Goal: Task Accomplishment & Management: Manage account settings

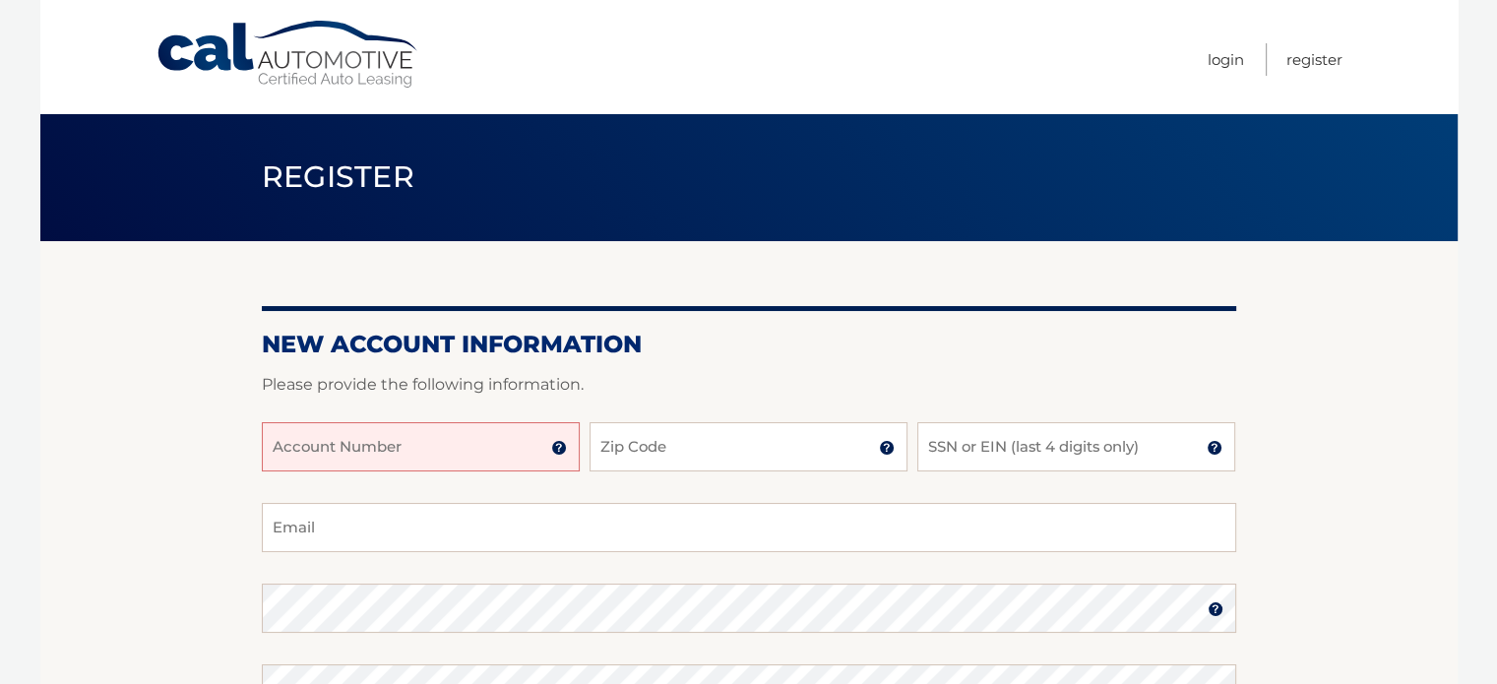
click at [441, 439] on input "Account Number" at bounding box center [421, 446] width 318 height 49
type input "44455966410"
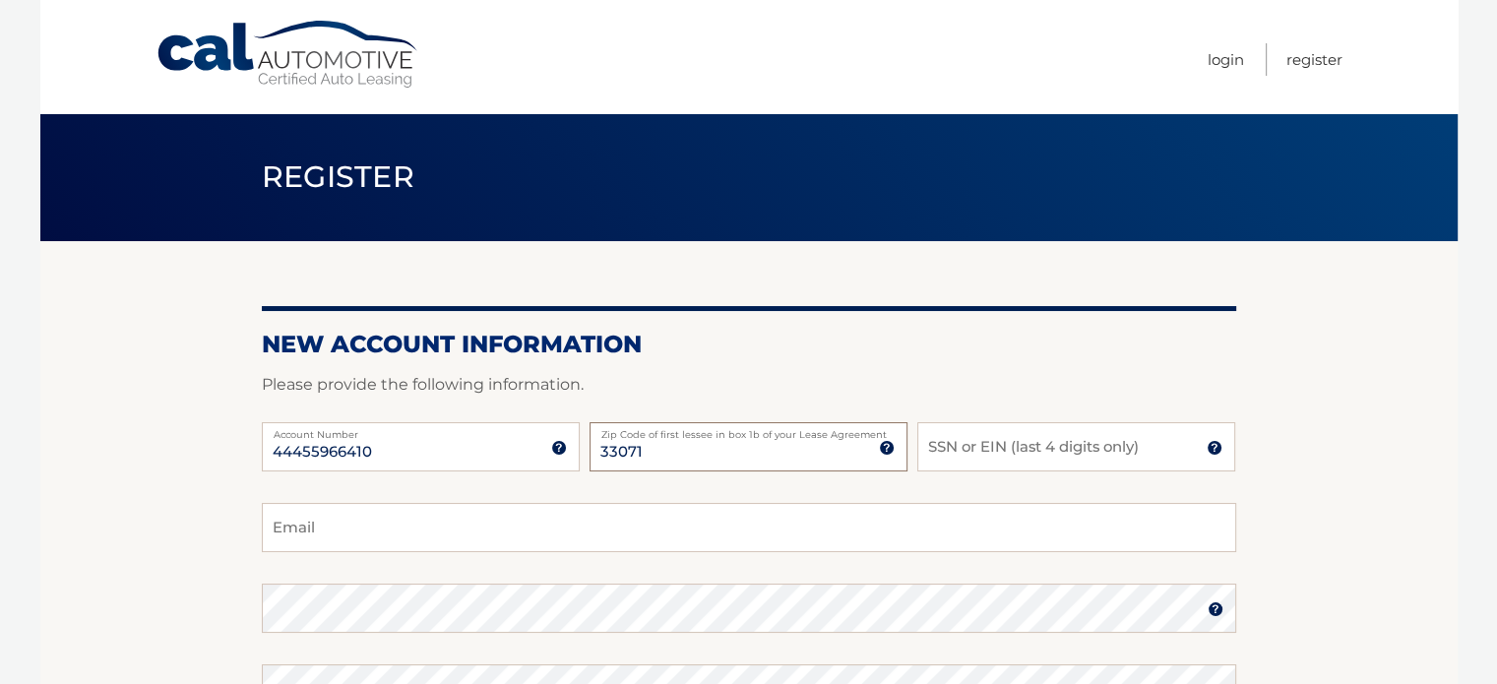
type input "33071"
type input "4020"
type input "agnes35305@gmail.com"
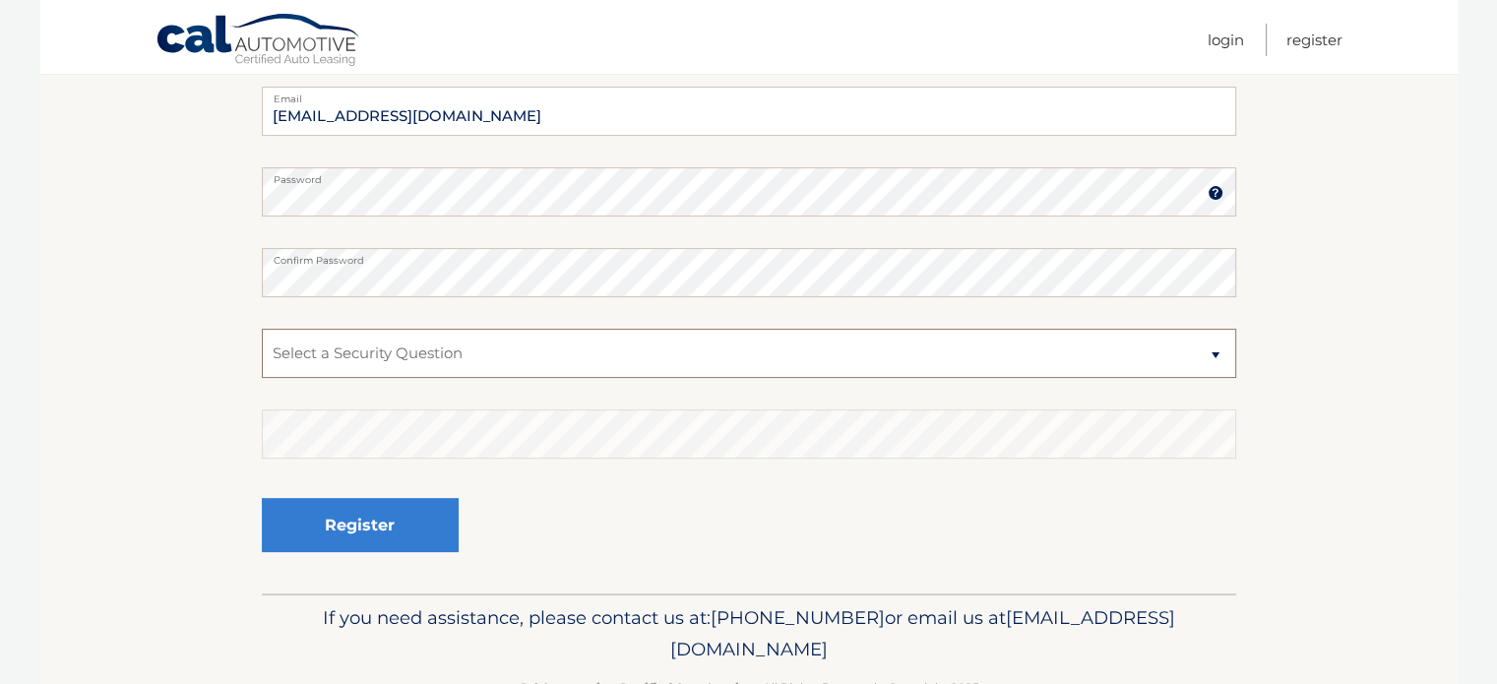
scroll to position [417, 0]
click at [448, 343] on select "Select a Security Question What was the name of your elementary school? What is…" at bounding box center [749, 352] width 974 height 49
select select "2"
click at [262, 328] on select "Select a Security Question What was the name of your elementary school? What is…" at bounding box center [749, 352] width 974 height 49
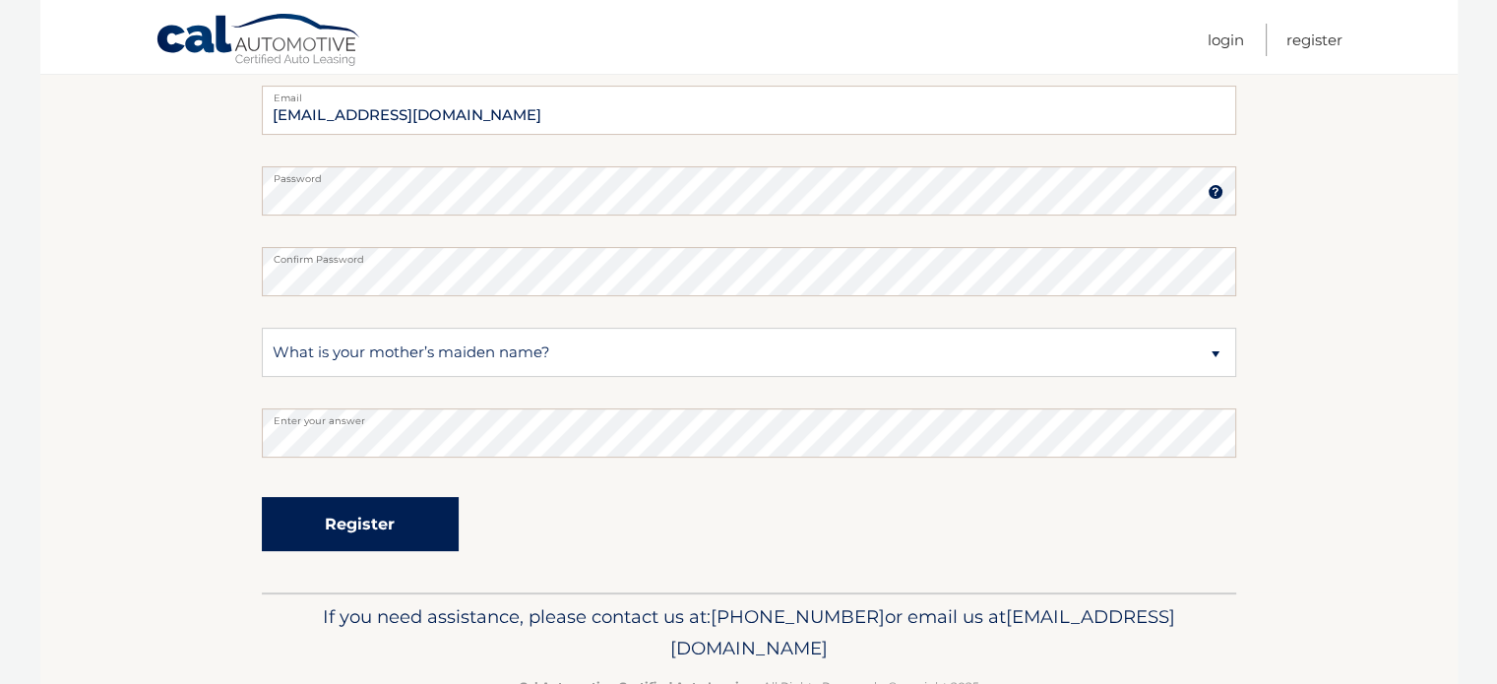
click at [427, 511] on button "Register" at bounding box center [360, 524] width 197 height 54
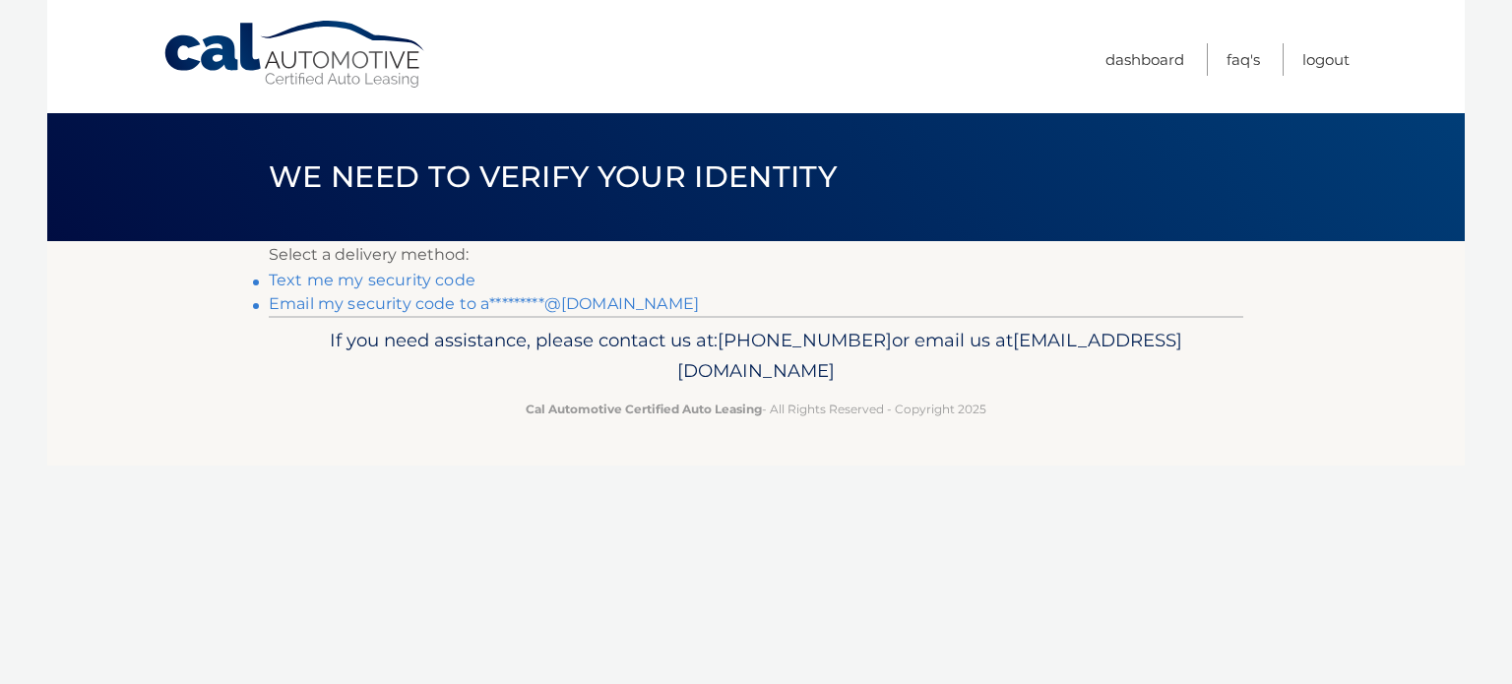
click at [387, 303] on link "Email my security code to a*********@[DOMAIN_NAME]" at bounding box center [484, 303] width 430 height 19
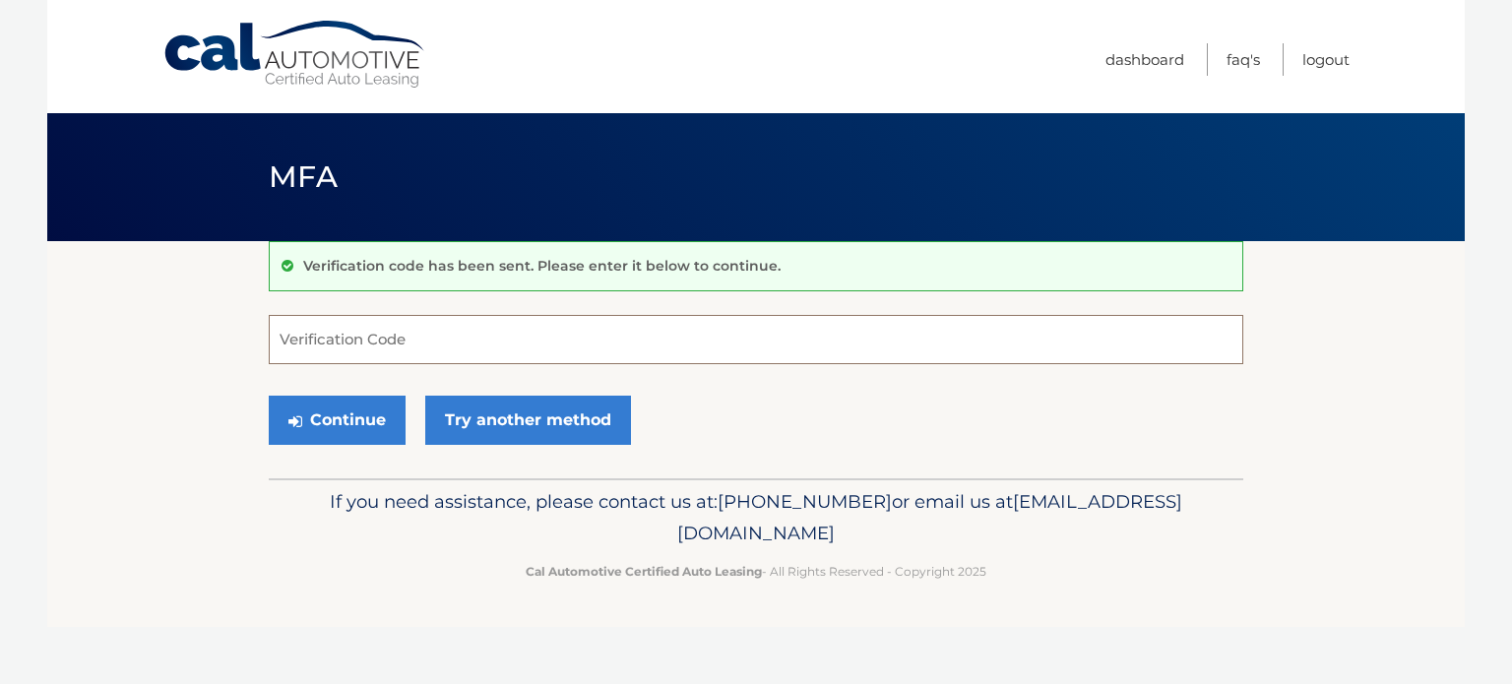
click at [512, 330] on input "Verification Code" at bounding box center [756, 339] width 974 height 49
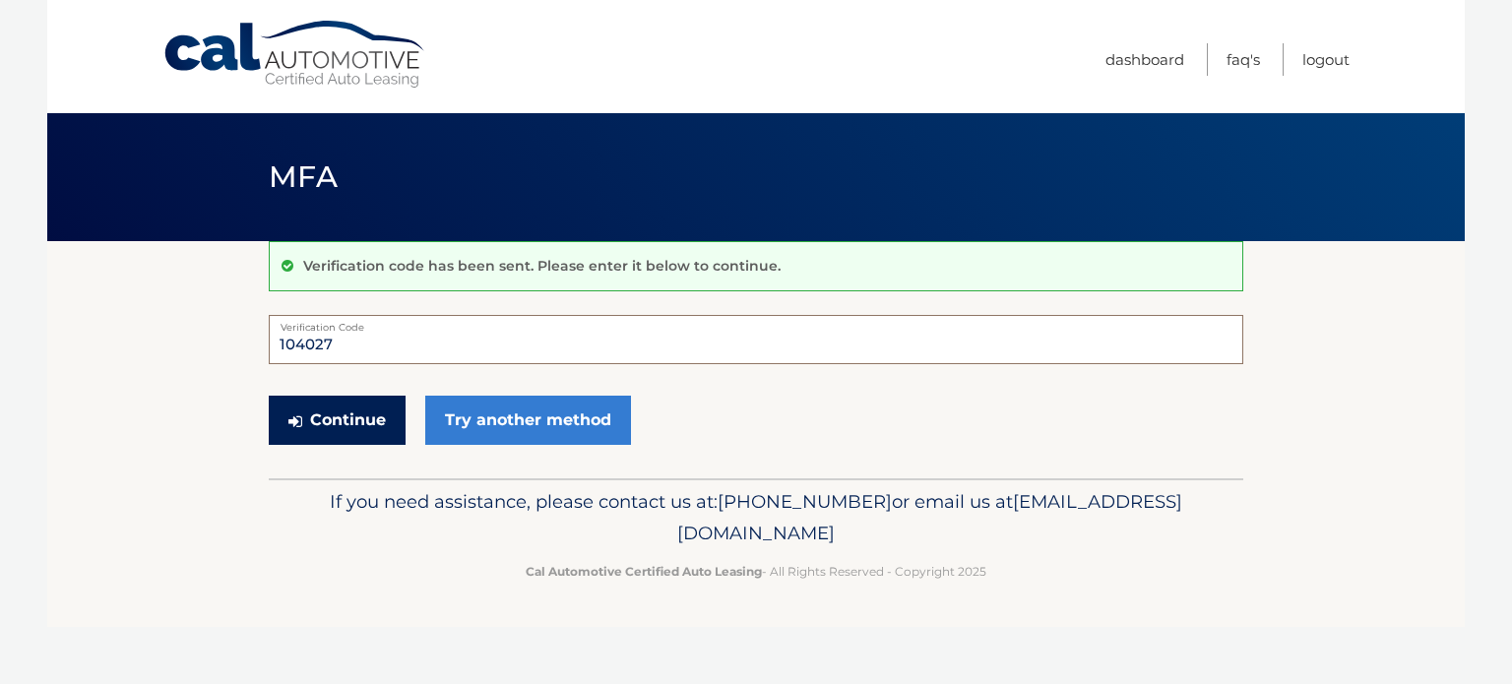
type input "104027"
click at [364, 425] on button "Continue" at bounding box center [337, 420] width 137 height 49
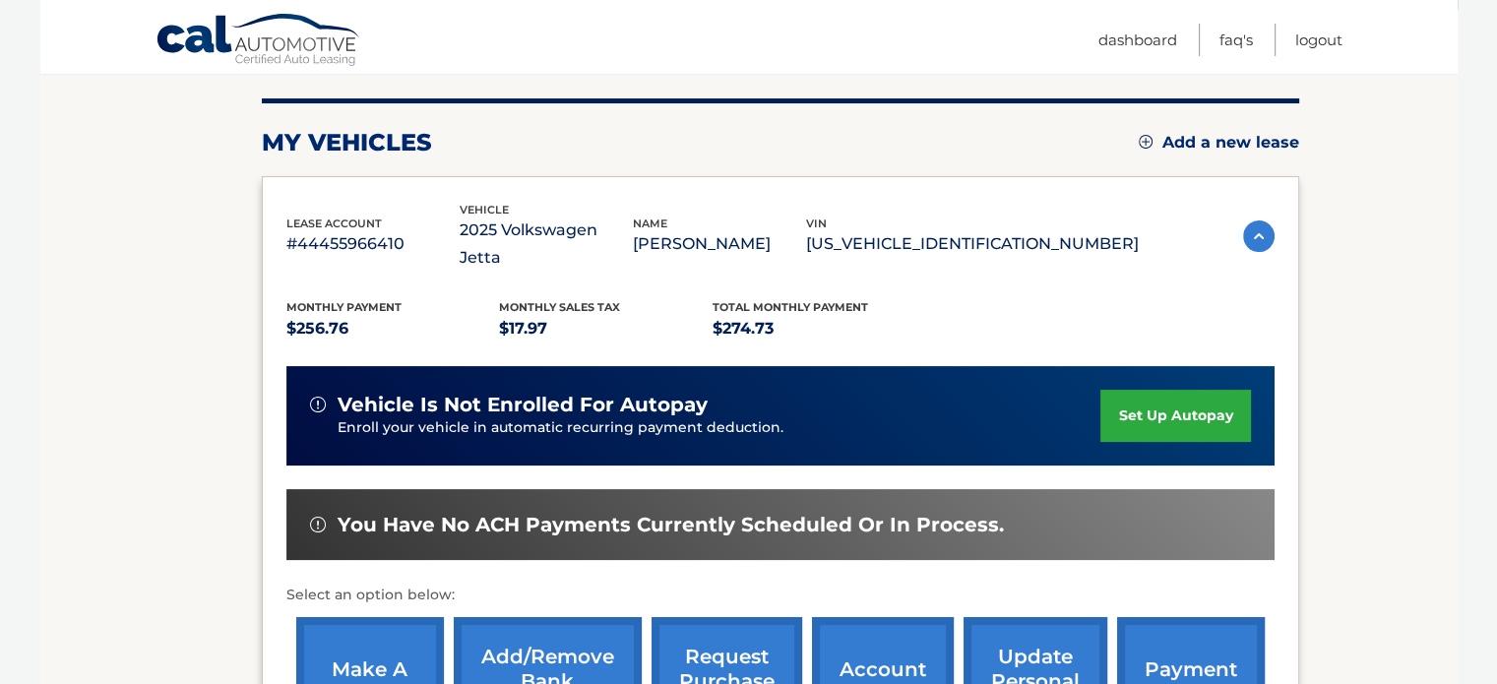
scroll to position [232, 0]
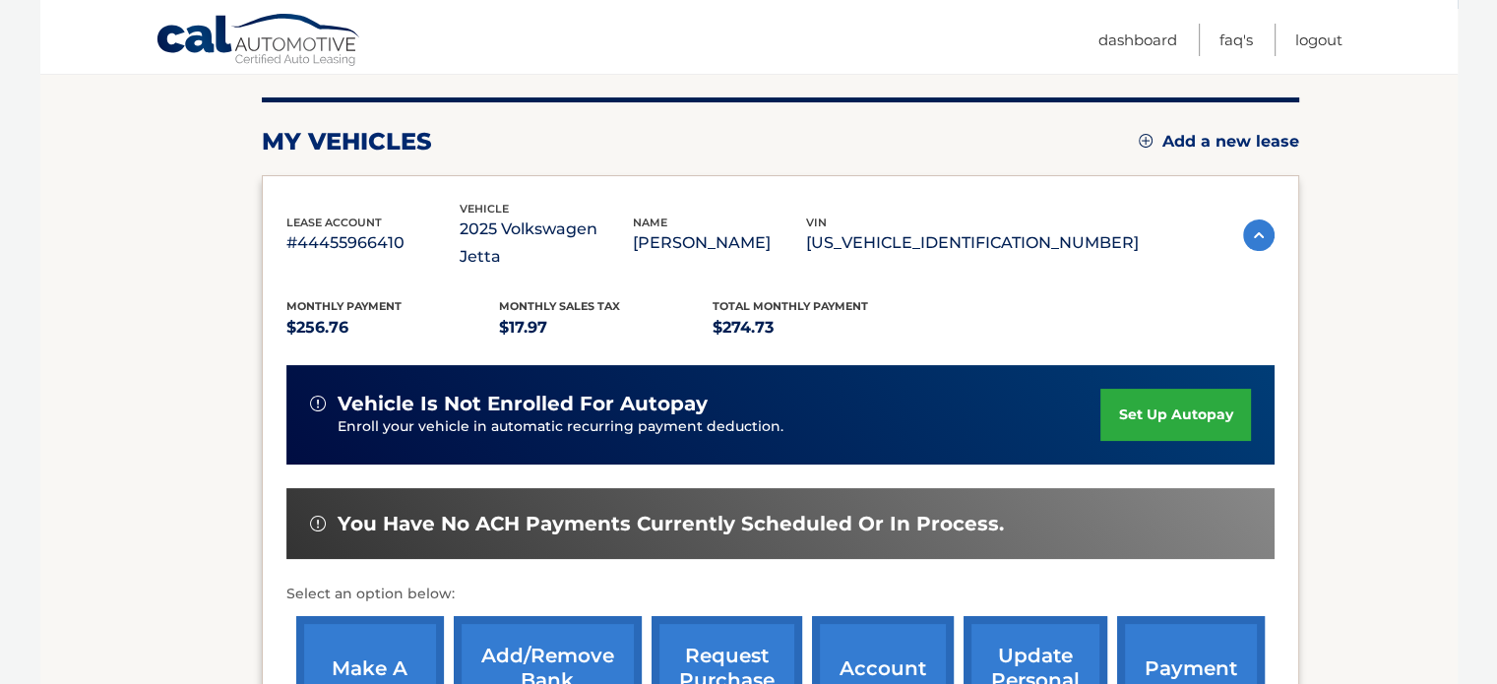
click at [1156, 399] on link "set up autopay" at bounding box center [1175, 415] width 150 height 52
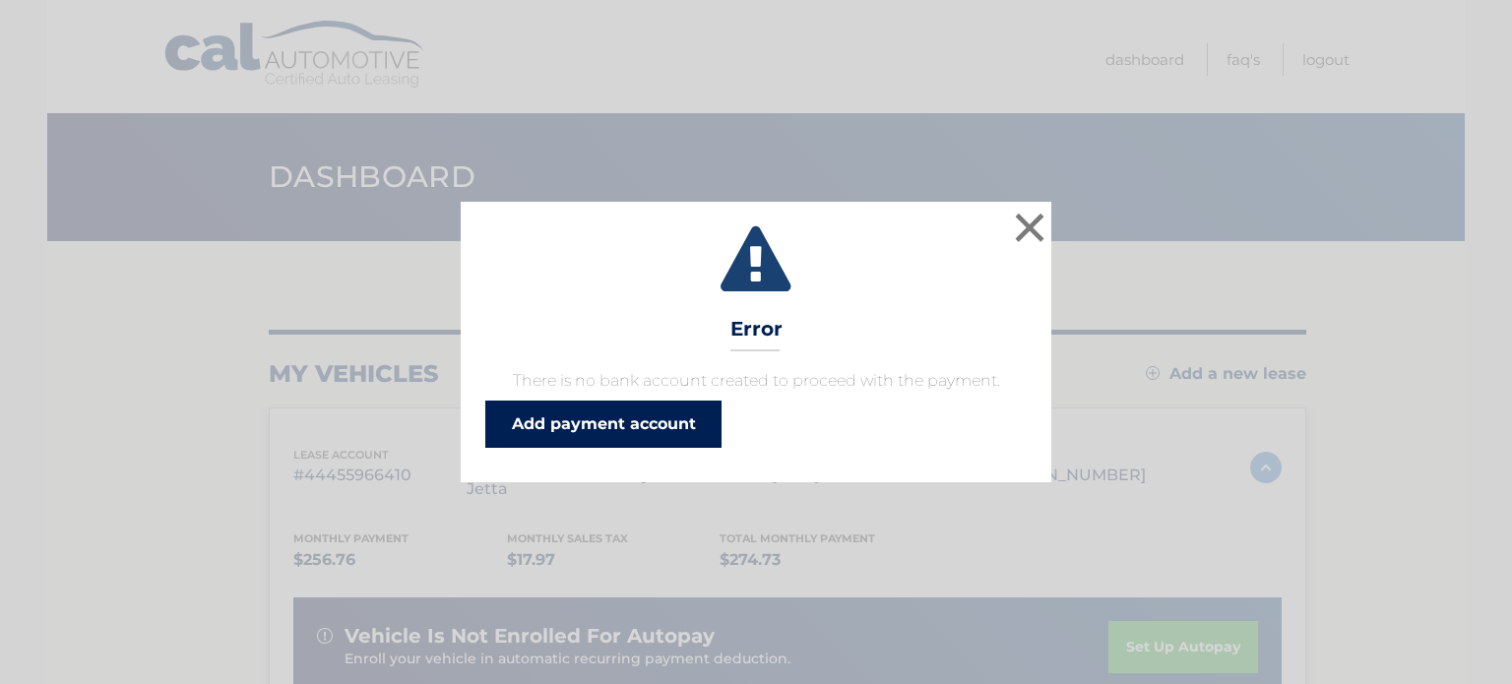
click at [646, 417] on link "Add payment account" at bounding box center [603, 424] width 236 height 47
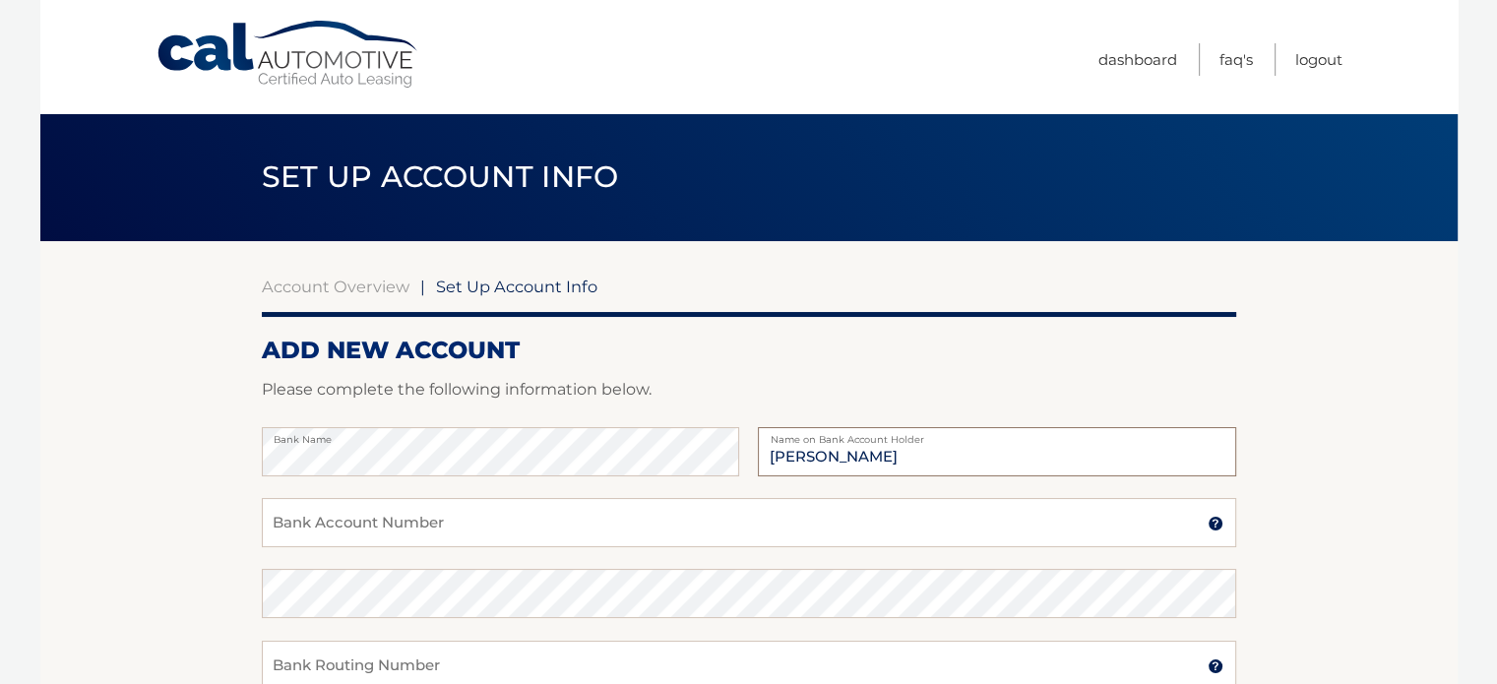
type input "[PERSON_NAME]"
click at [385, 524] on input "Bank Account Number" at bounding box center [749, 522] width 974 height 49
type input "568729003"
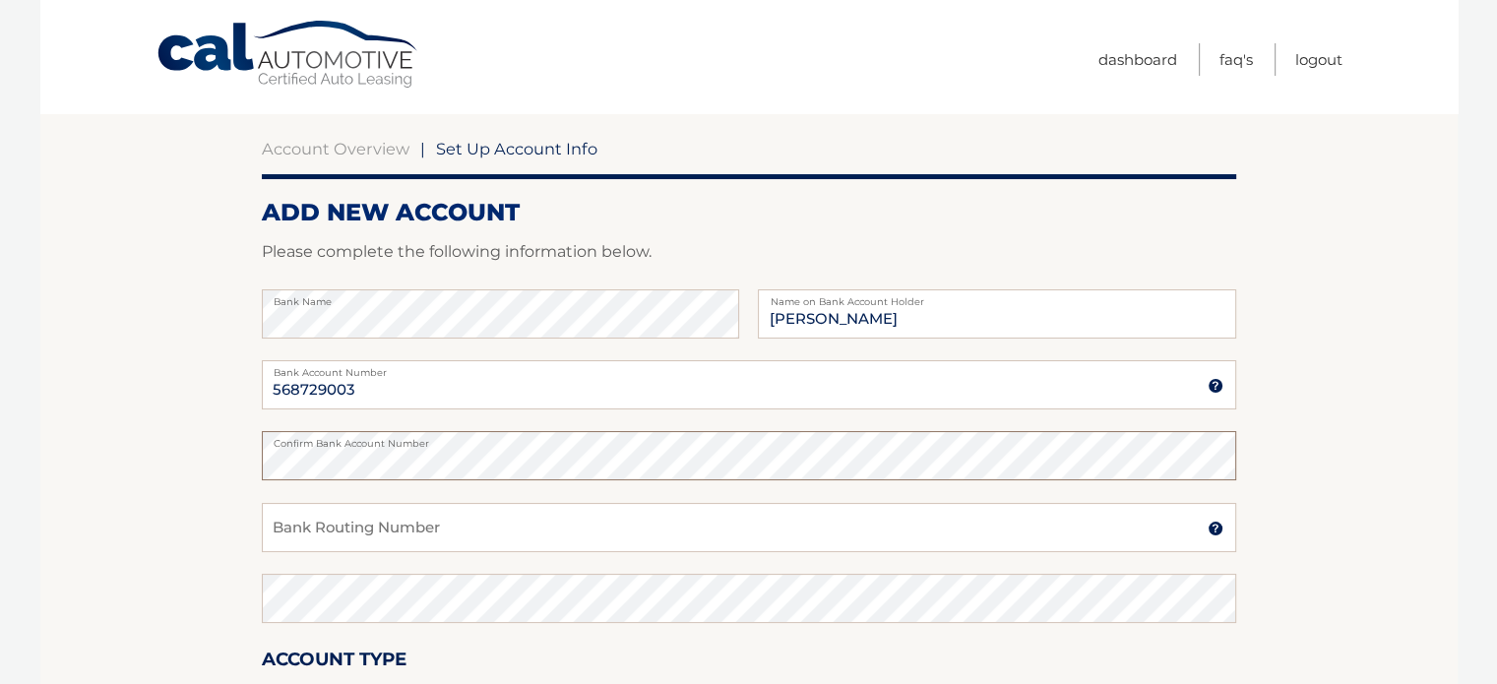
scroll to position [157, 0]
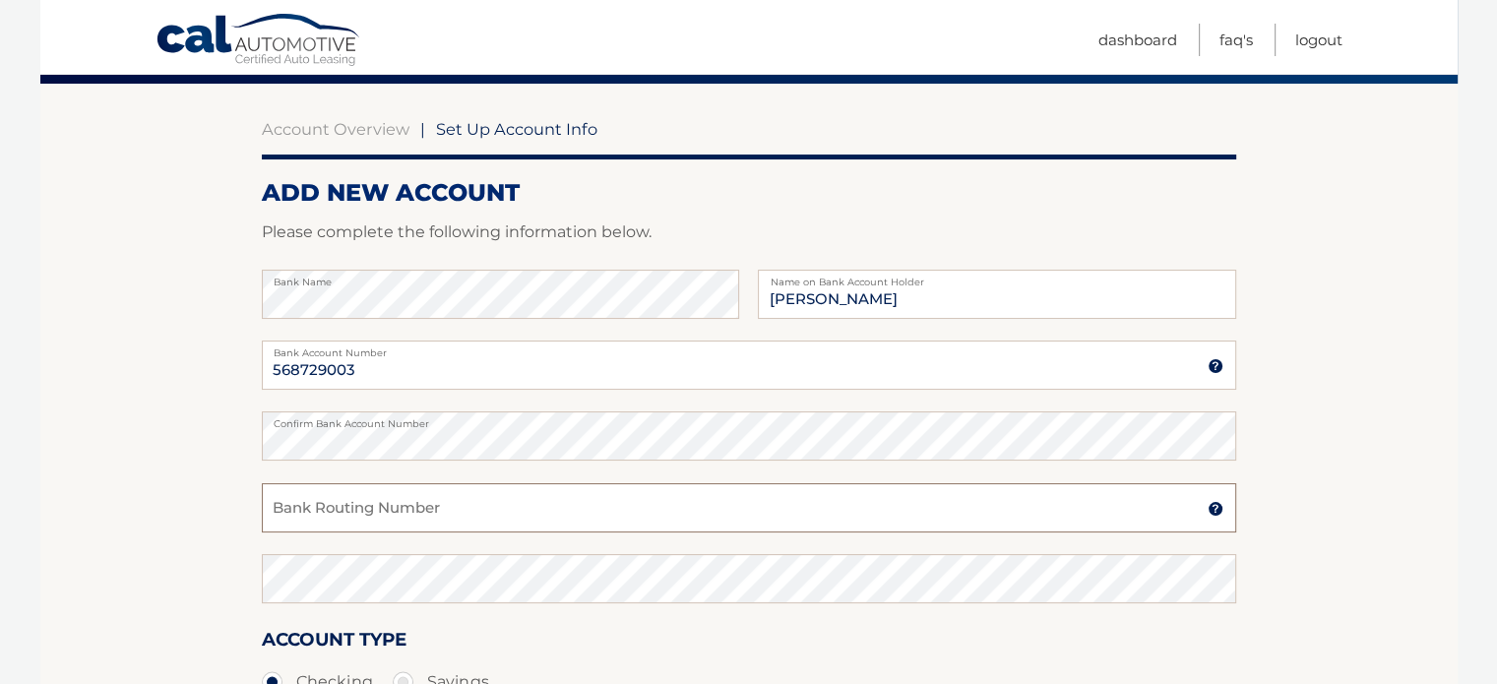
click at [464, 509] on input "Bank Routing Number" at bounding box center [749, 507] width 974 height 49
type input "267084131"
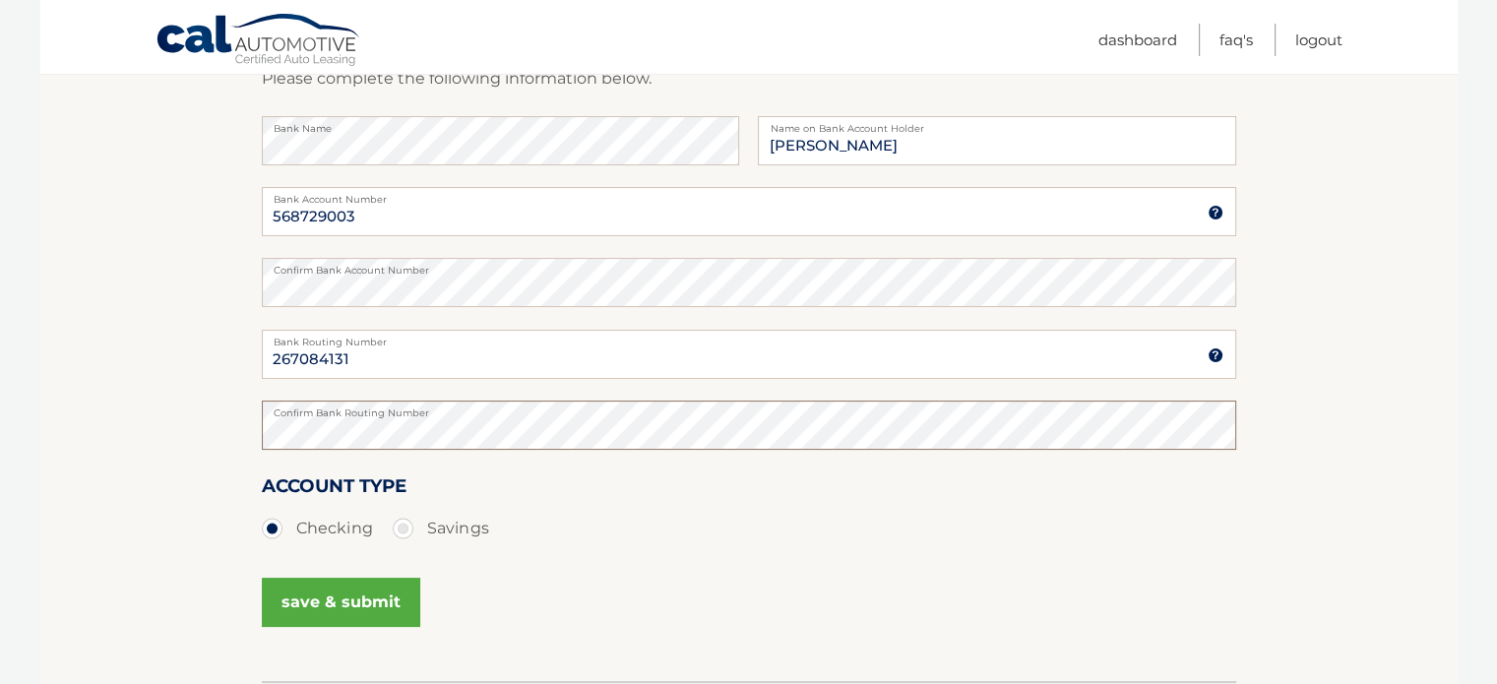
scroll to position [310, 0]
click at [312, 607] on button "save & submit" at bounding box center [341, 603] width 158 height 49
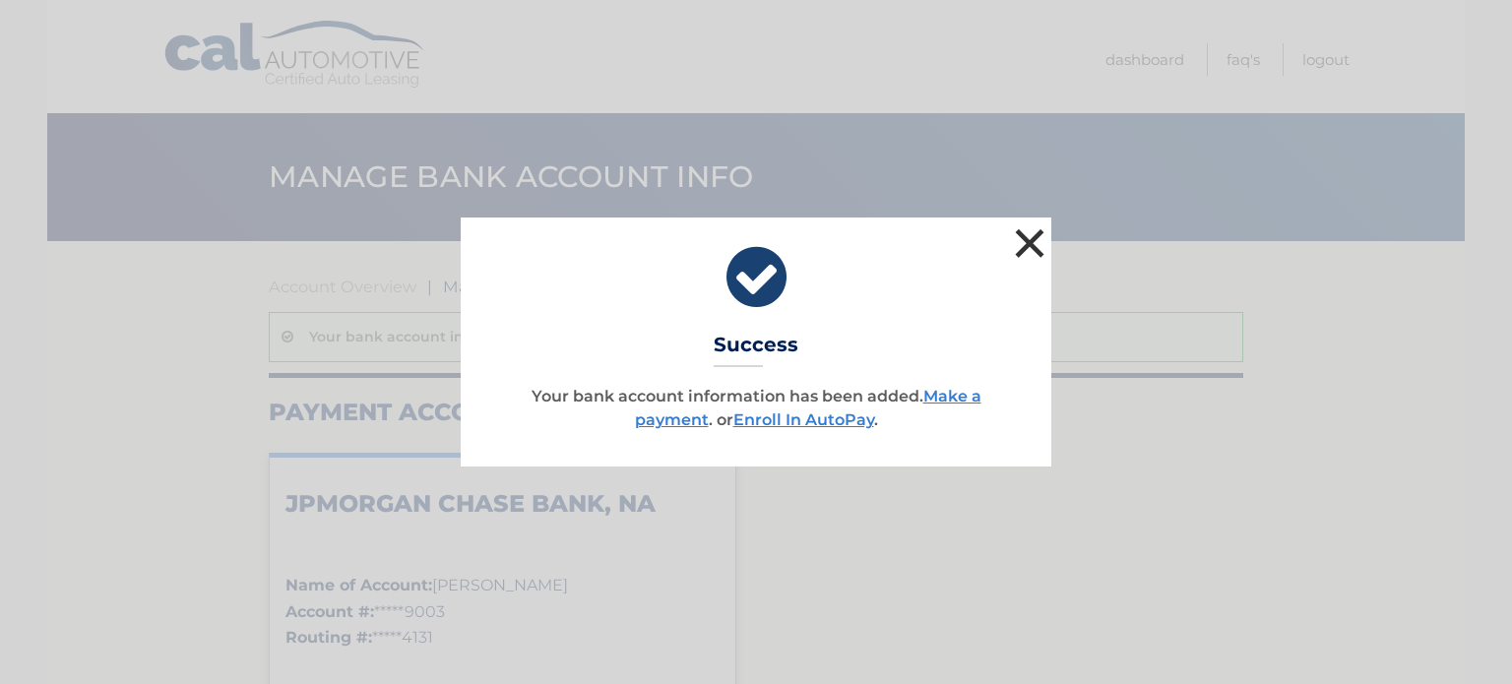
click at [1022, 247] on button "×" at bounding box center [1029, 242] width 39 height 39
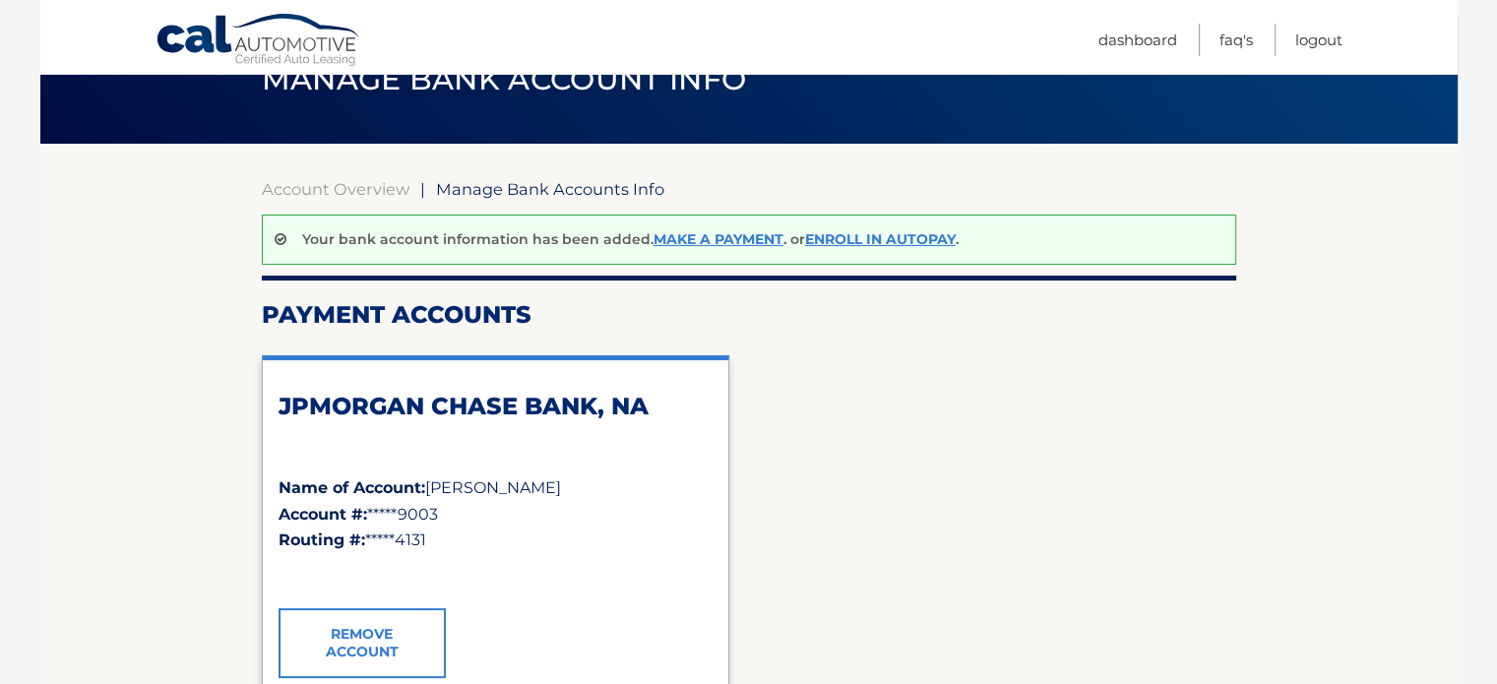
scroll to position [98, 0]
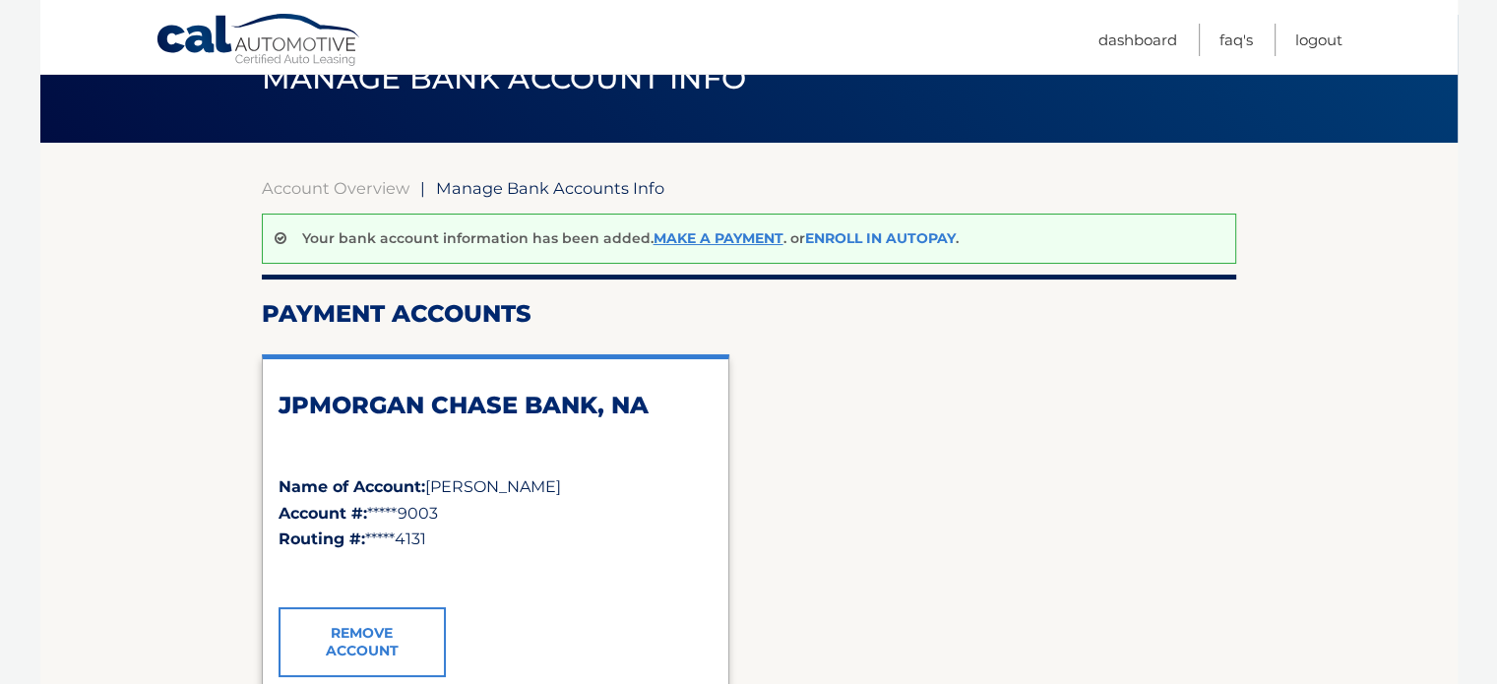
click at [858, 236] on link "Enroll In AutoPay" at bounding box center [880, 238] width 151 height 18
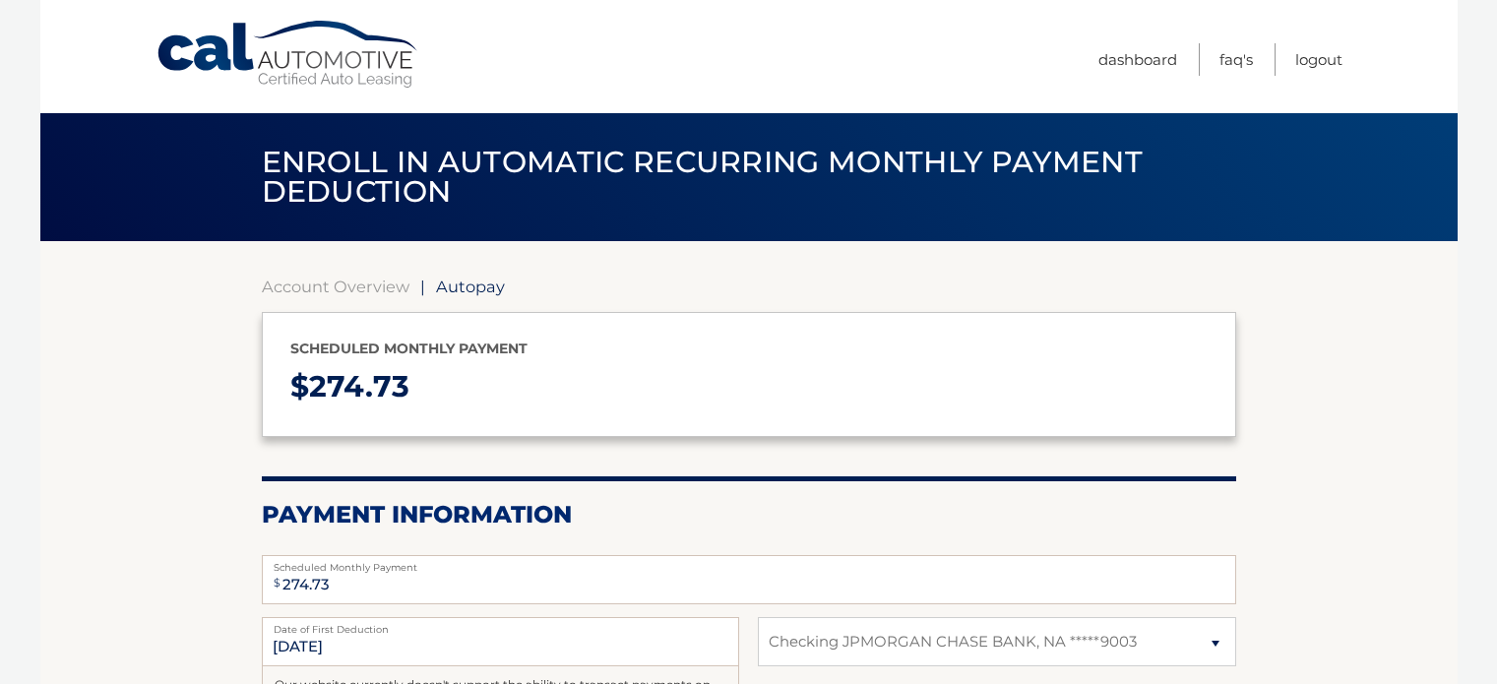
select select "YzJhNjlmYzEtMWY1OS00M2Q1LThlMWYtYmE4MThkMDBiY2Y4"
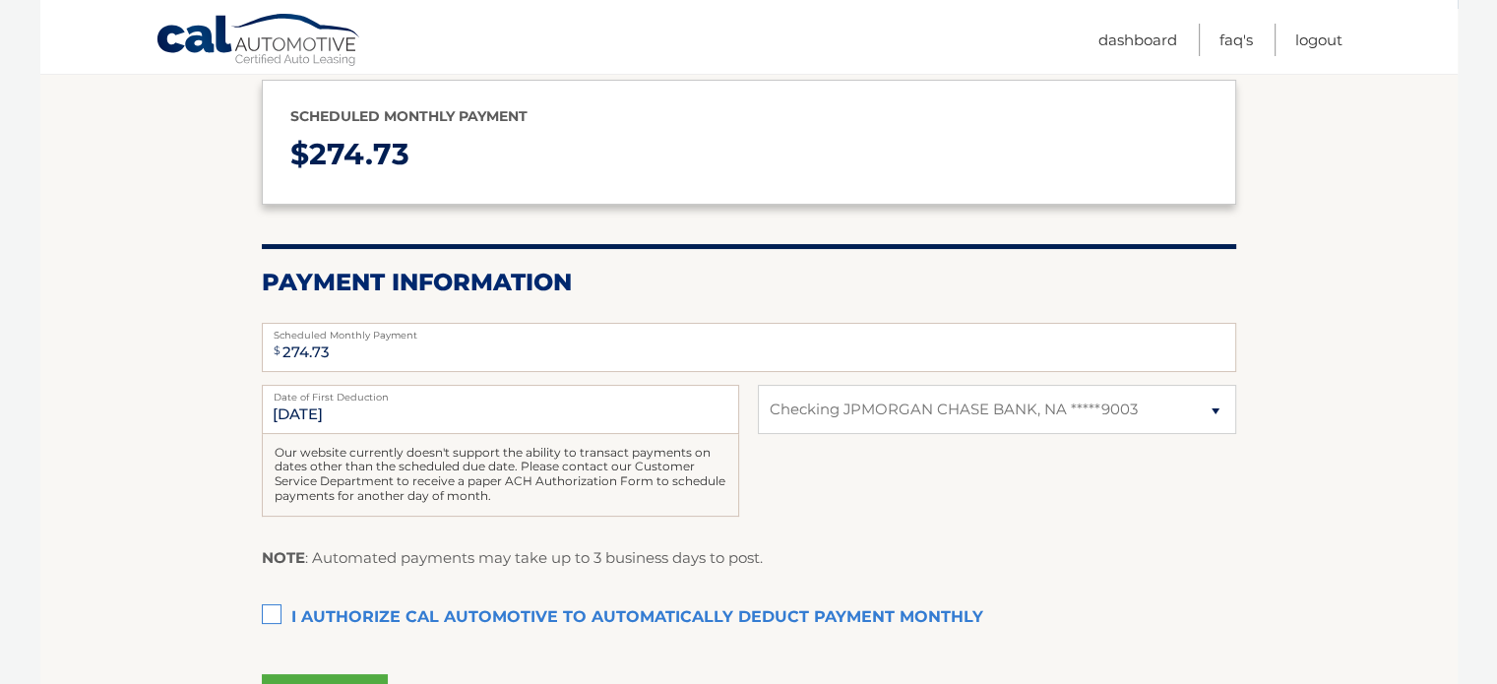
scroll to position [232, 0]
click at [257, 620] on section "Account Overview | Autopay Scheduled monthly payment $ 274.73 Payment Informati…" at bounding box center [748, 379] width 1417 height 741
click at [276, 613] on label "I authorize cal automotive to automatically deduct payment monthly This checkbo…" at bounding box center [749, 617] width 974 height 39
click at [0, 0] on input "I authorize cal automotive to automatically deduct payment monthly This checkbo…" at bounding box center [0, 0] width 0 height 0
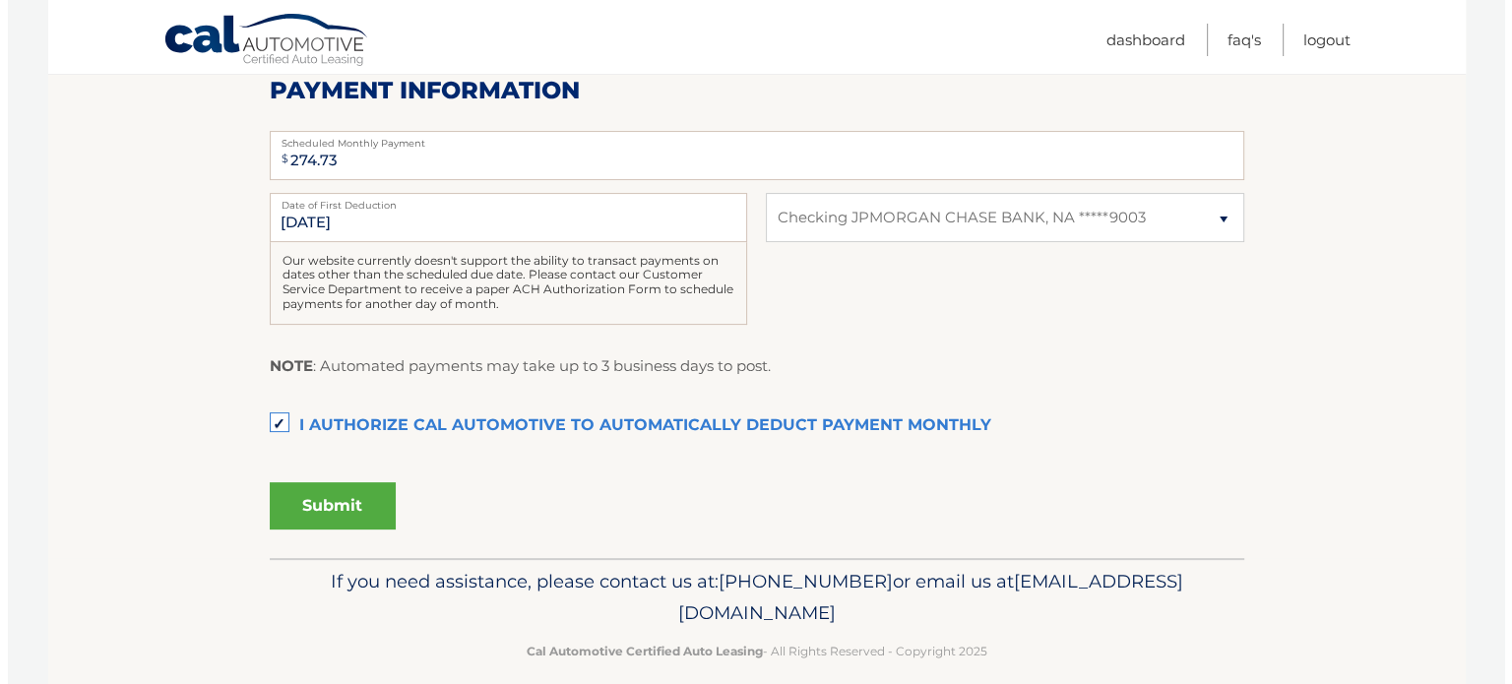
scroll to position [425, 0]
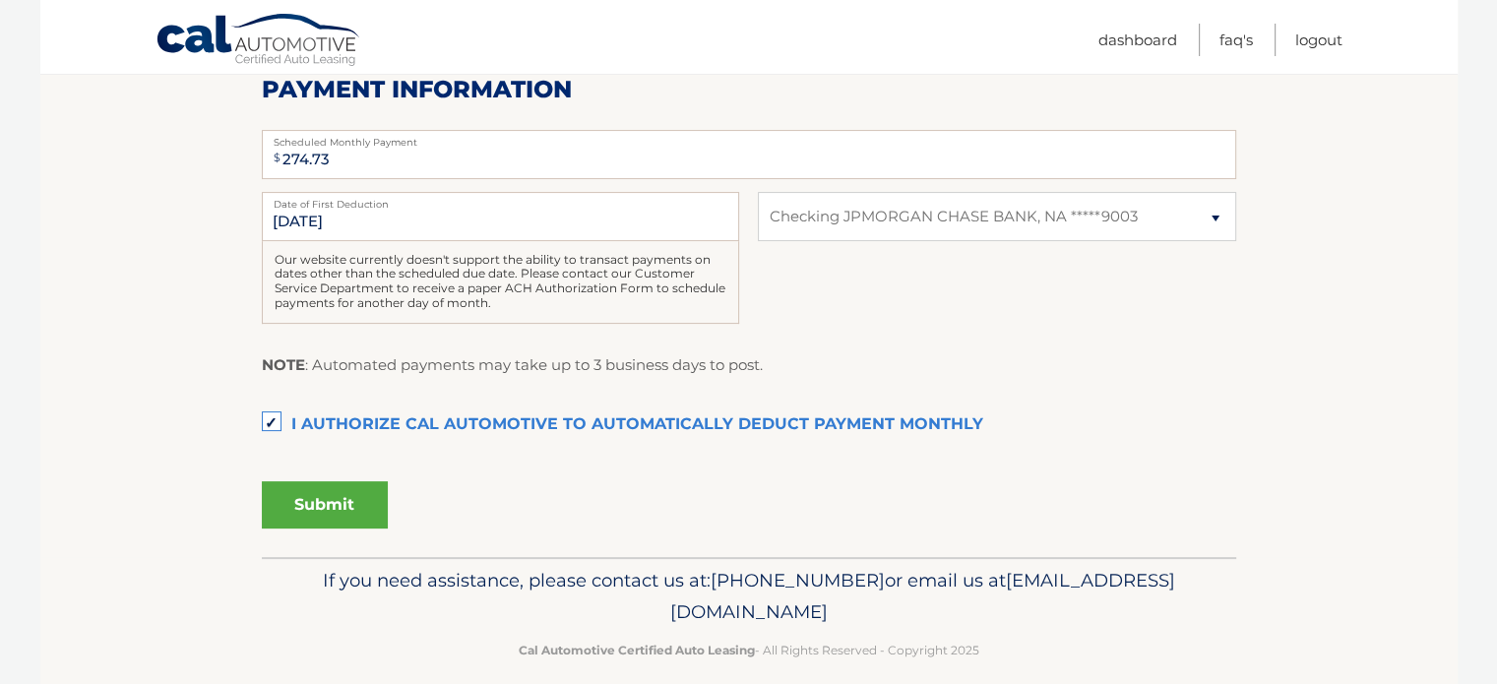
click at [361, 499] on button "Submit" at bounding box center [325, 504] width 126 height 47
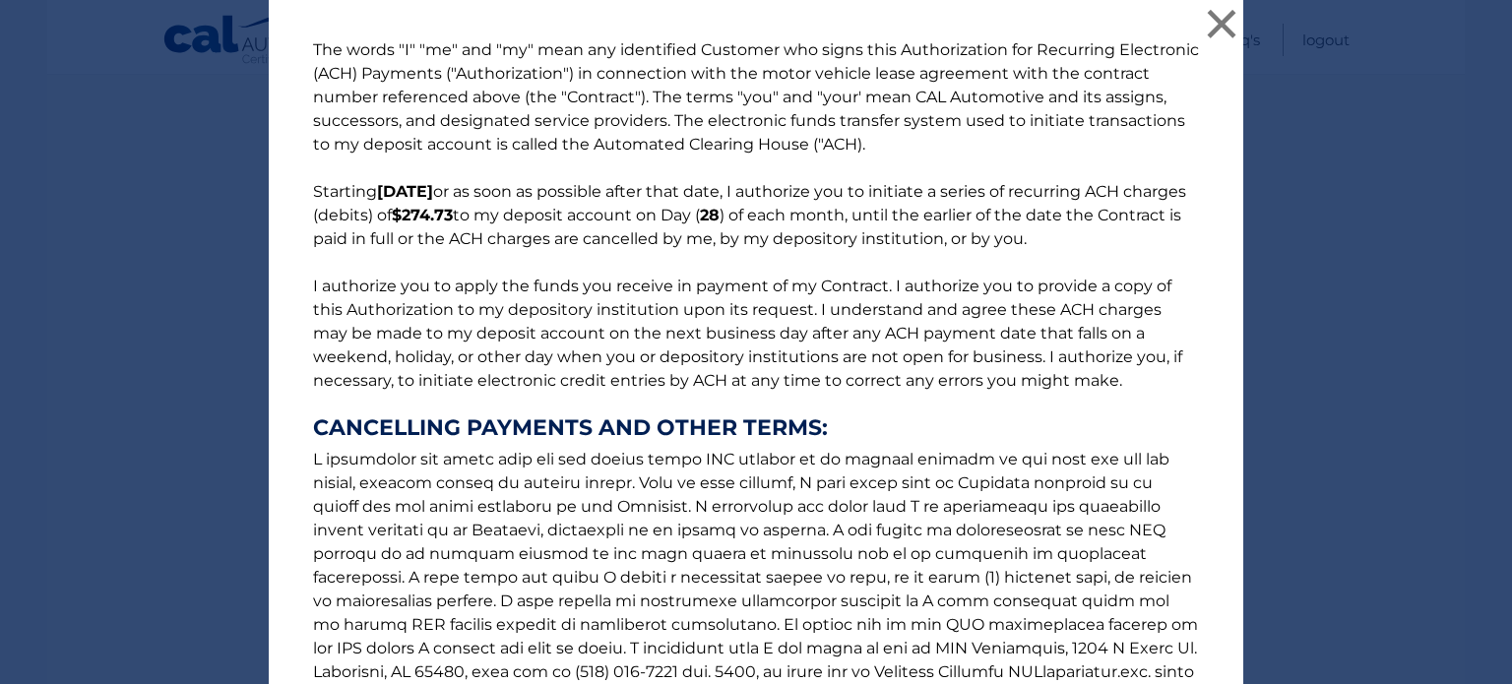
scroll to position [269, 0]
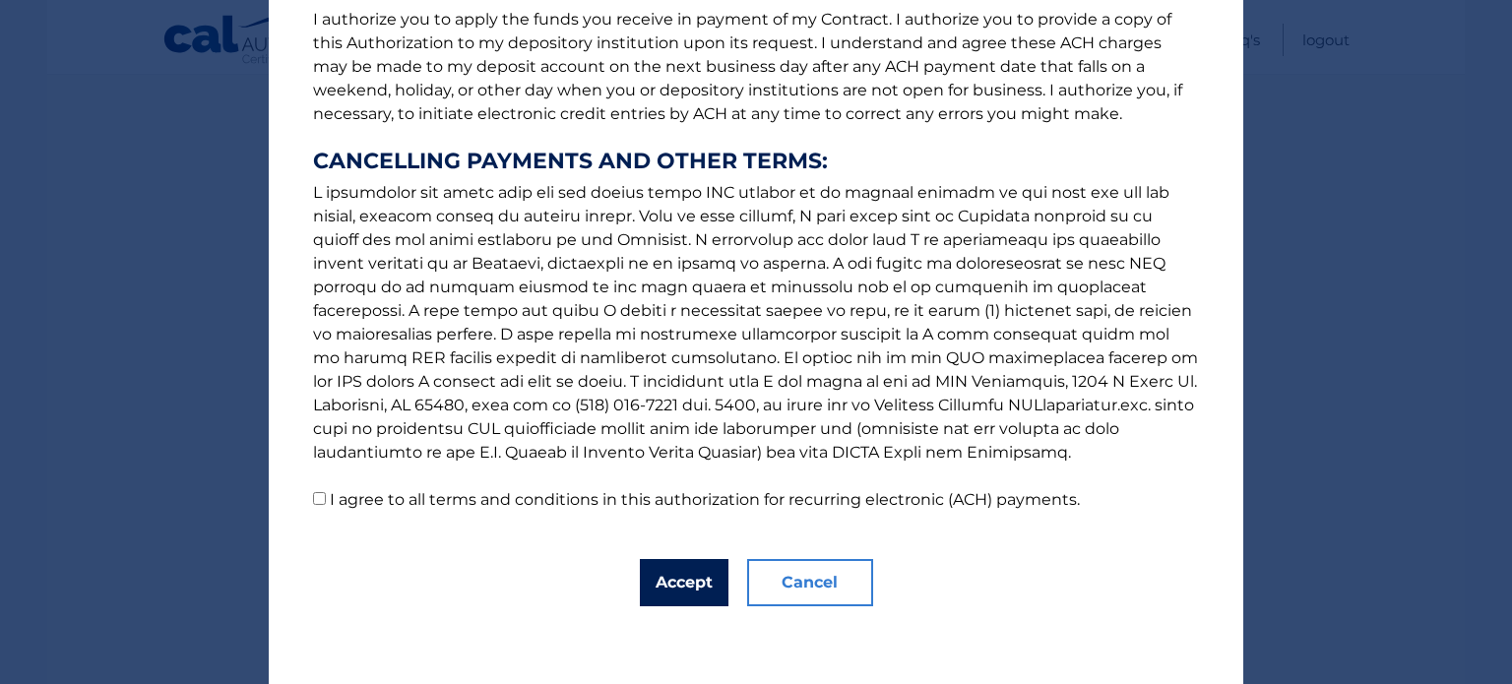
click at [667, 572] on button "Accept" at bounding box center [684, 582] width 89 height 47
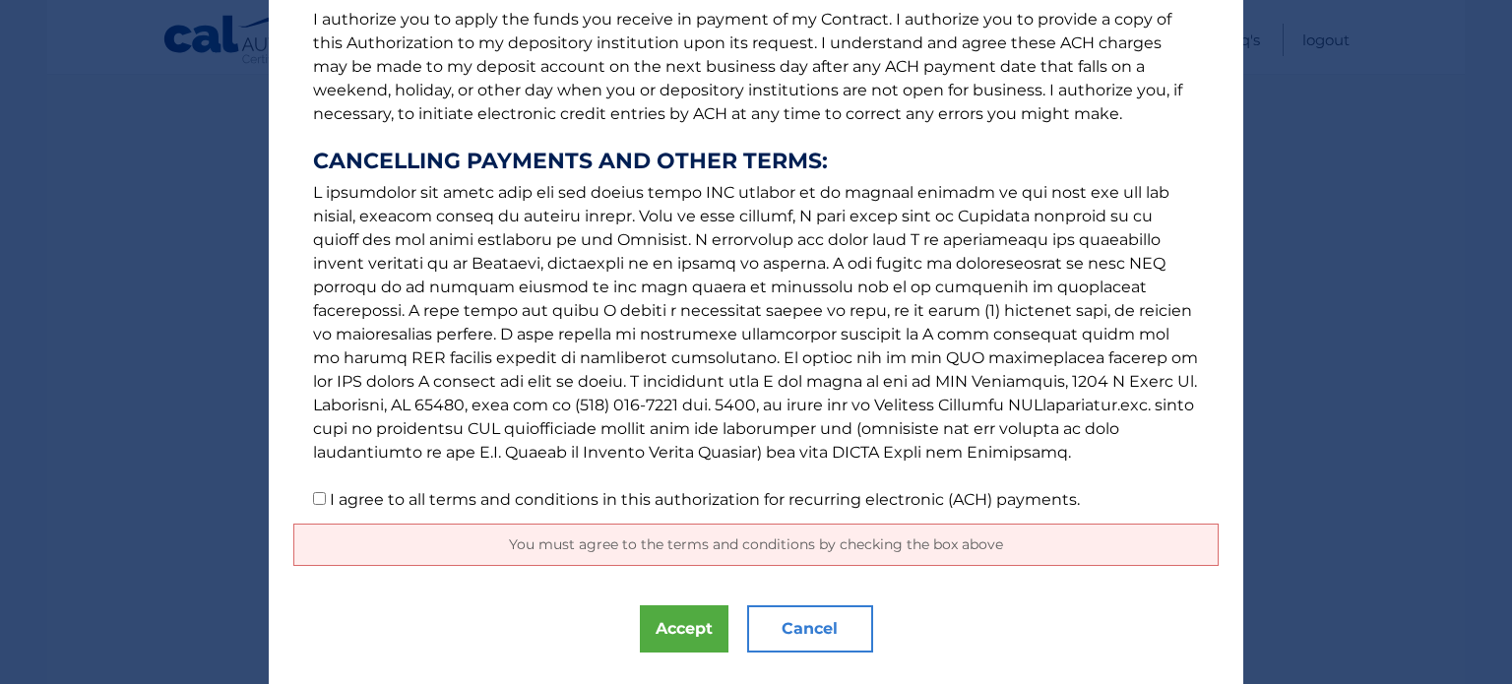
click at [313, 499] on input "I agree to all terms and conditions in this authorization for recurring electro…" at bounding box center [319, 498] width 13 height 13
checkbox input "true"
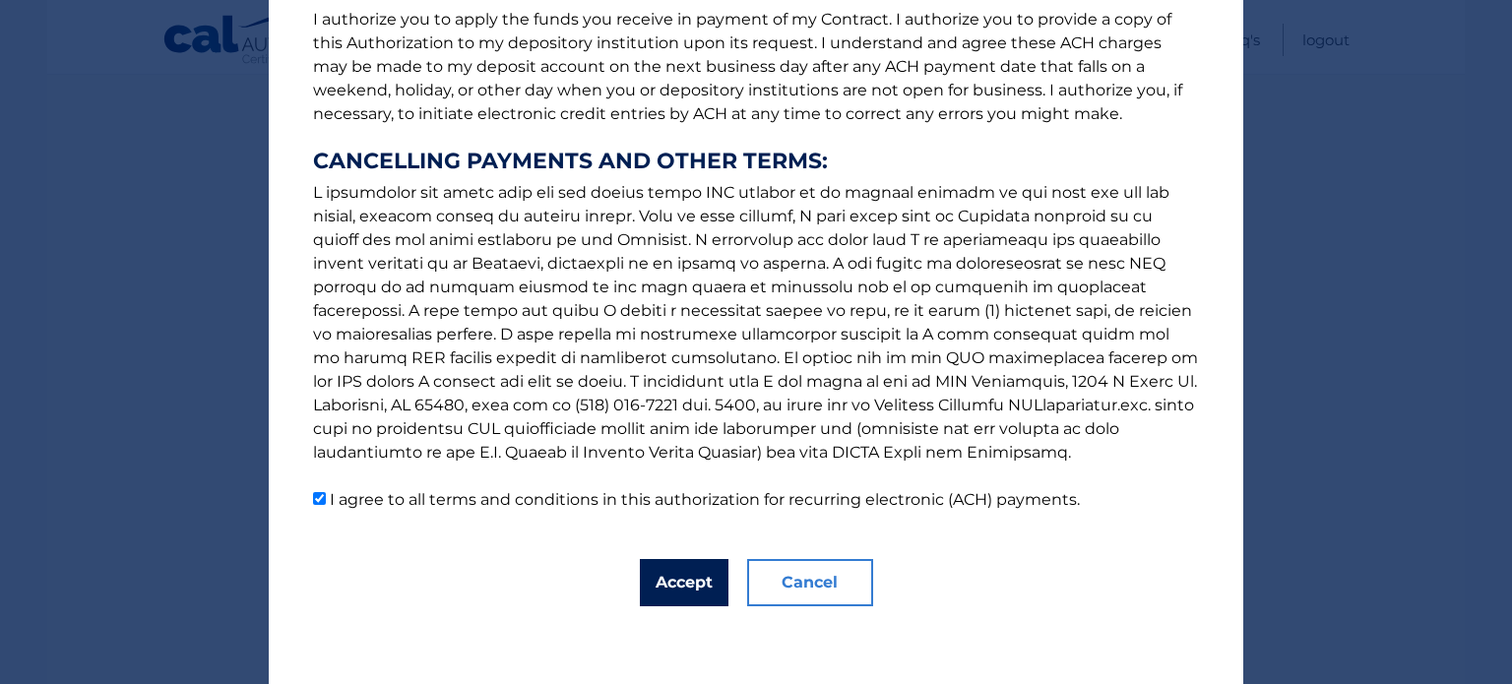
click at [652, 579] on button "Accept" at bounding box center [684, 582] width 89 height 47
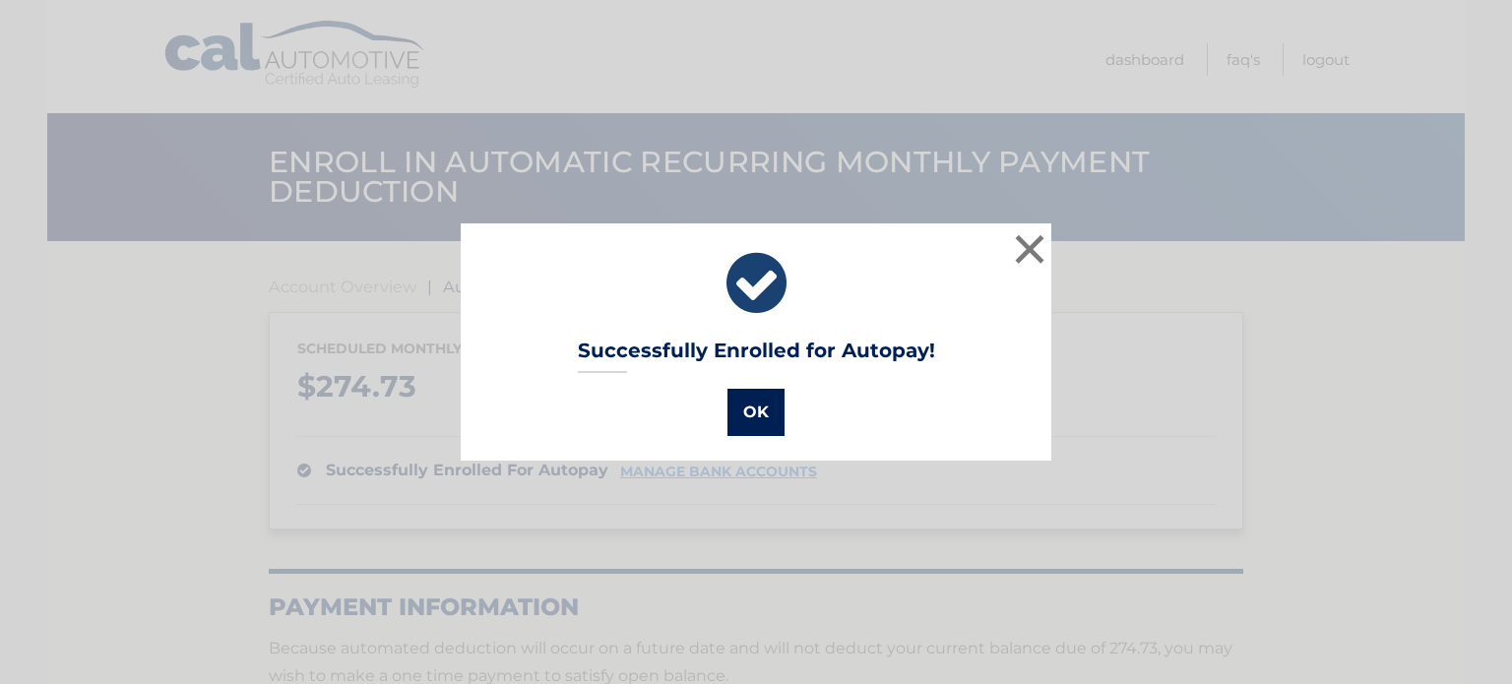
click at [743, 404] on button "OK" at bounding box center [755, 412] width 57 height 47
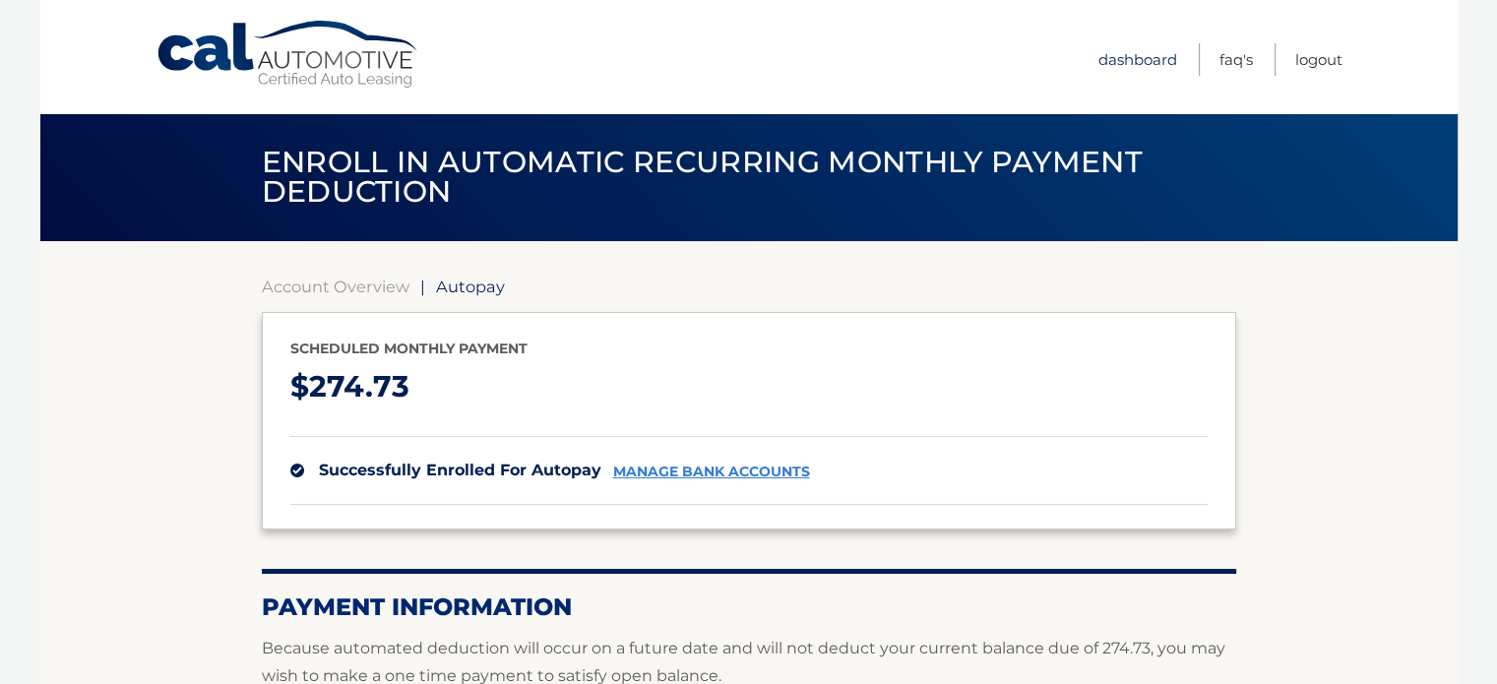
click at [1118, 61] on link "Dashboard" at bounding box center [1137, 59] width 79 height 32
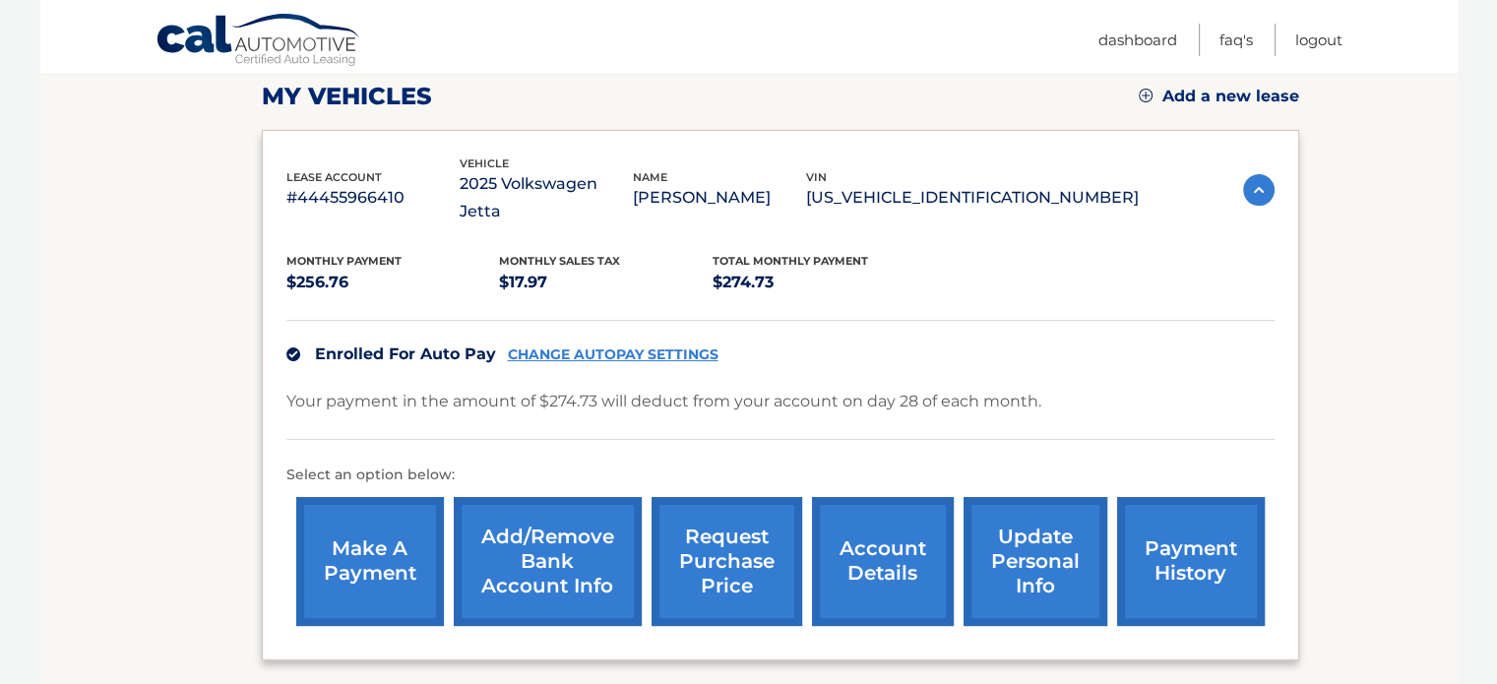
scroll to position [277, 0]
click at [872, 529] on link "account details" at bounding box center [883, 562] width 142 height 129
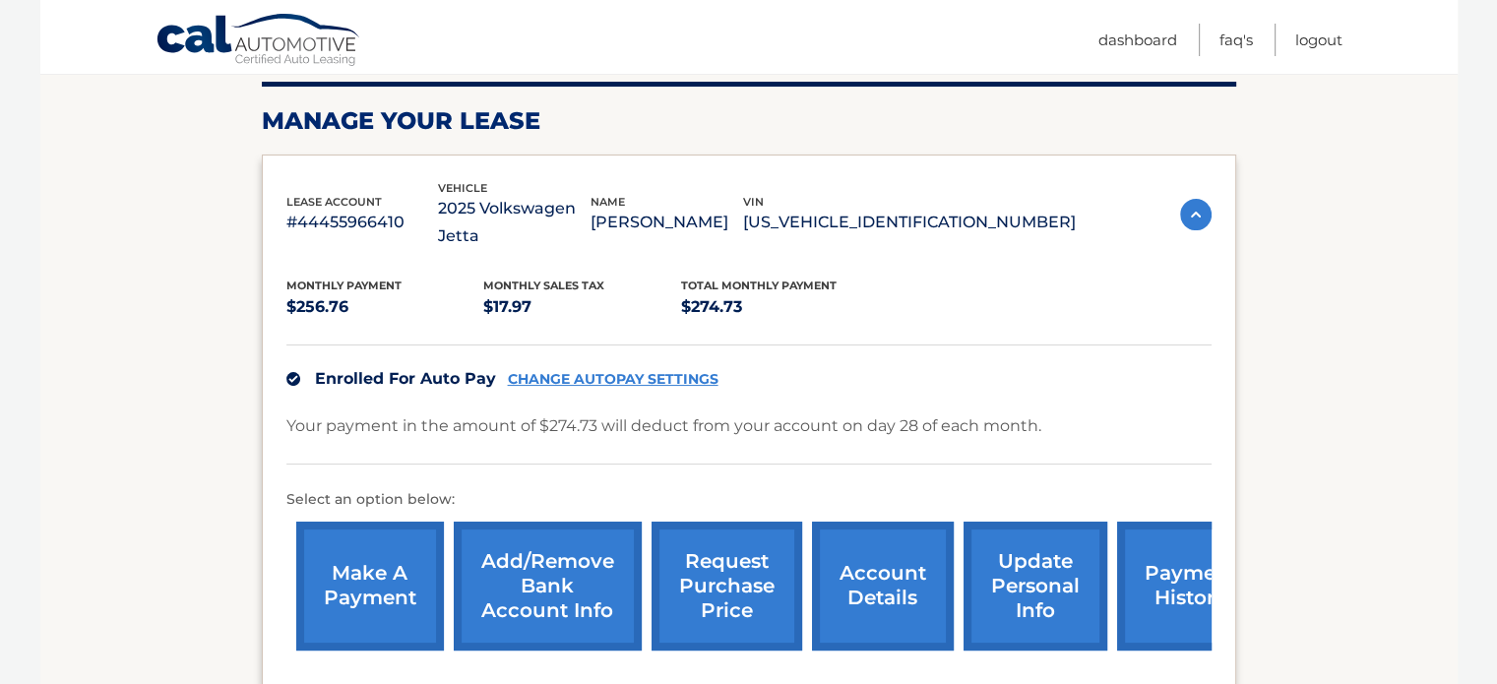
scroll to position [281, 0]
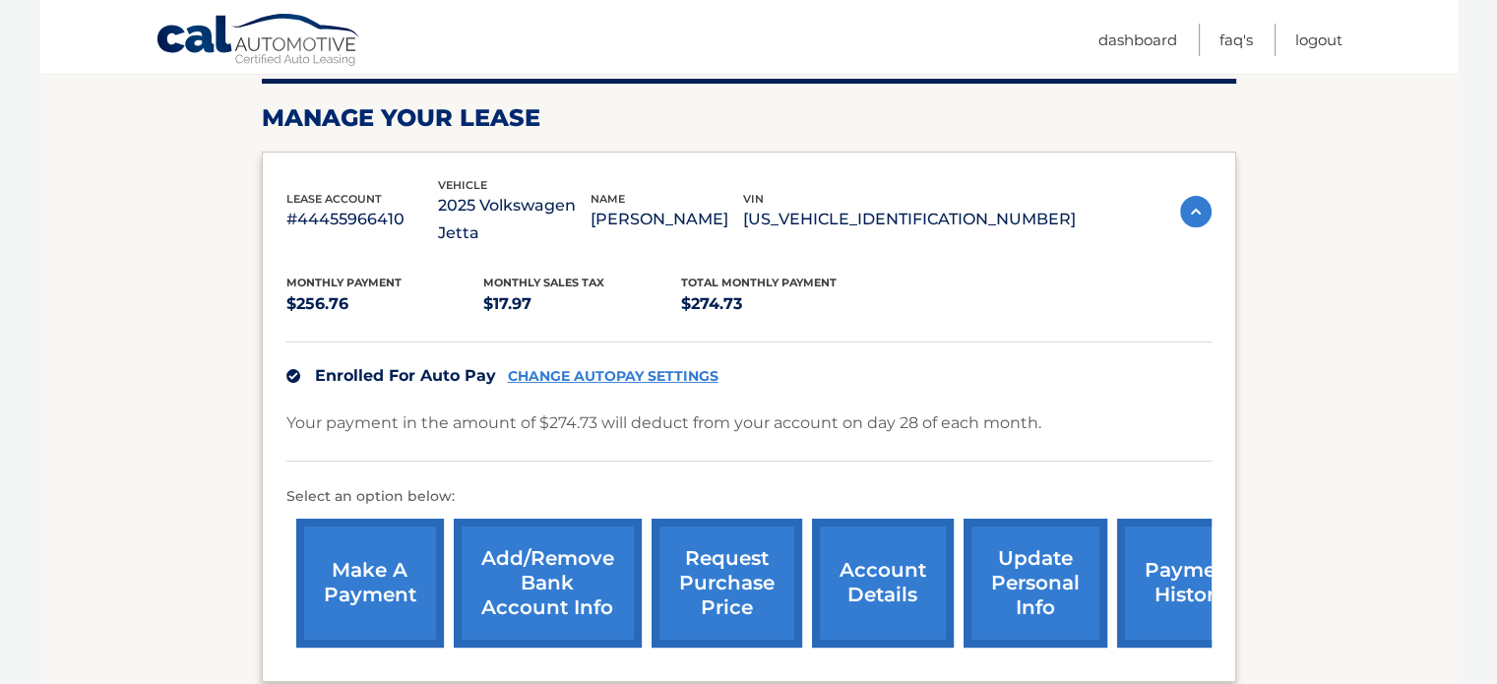
click at [1153, 559] on link "payment history" at bounding box center [1191, 583] width 148 height 129
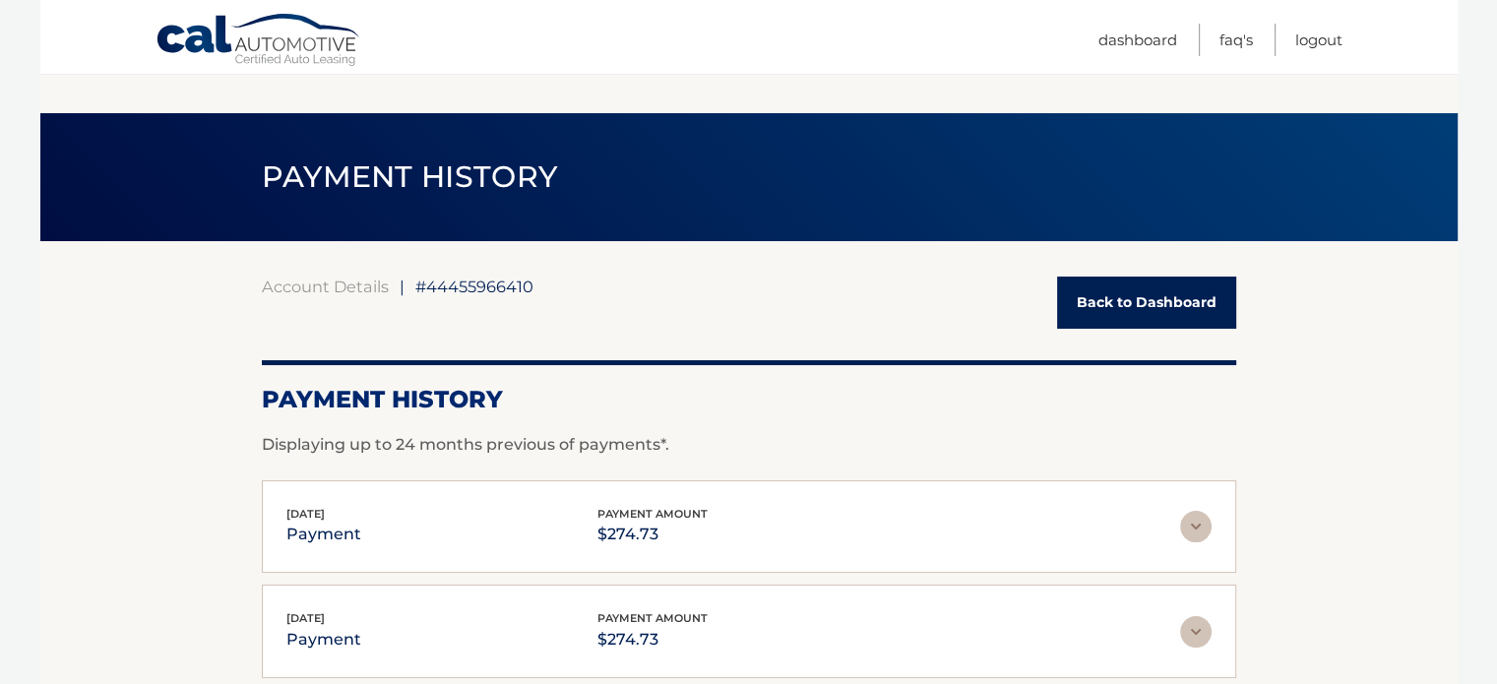
scroll to position [239, 0]
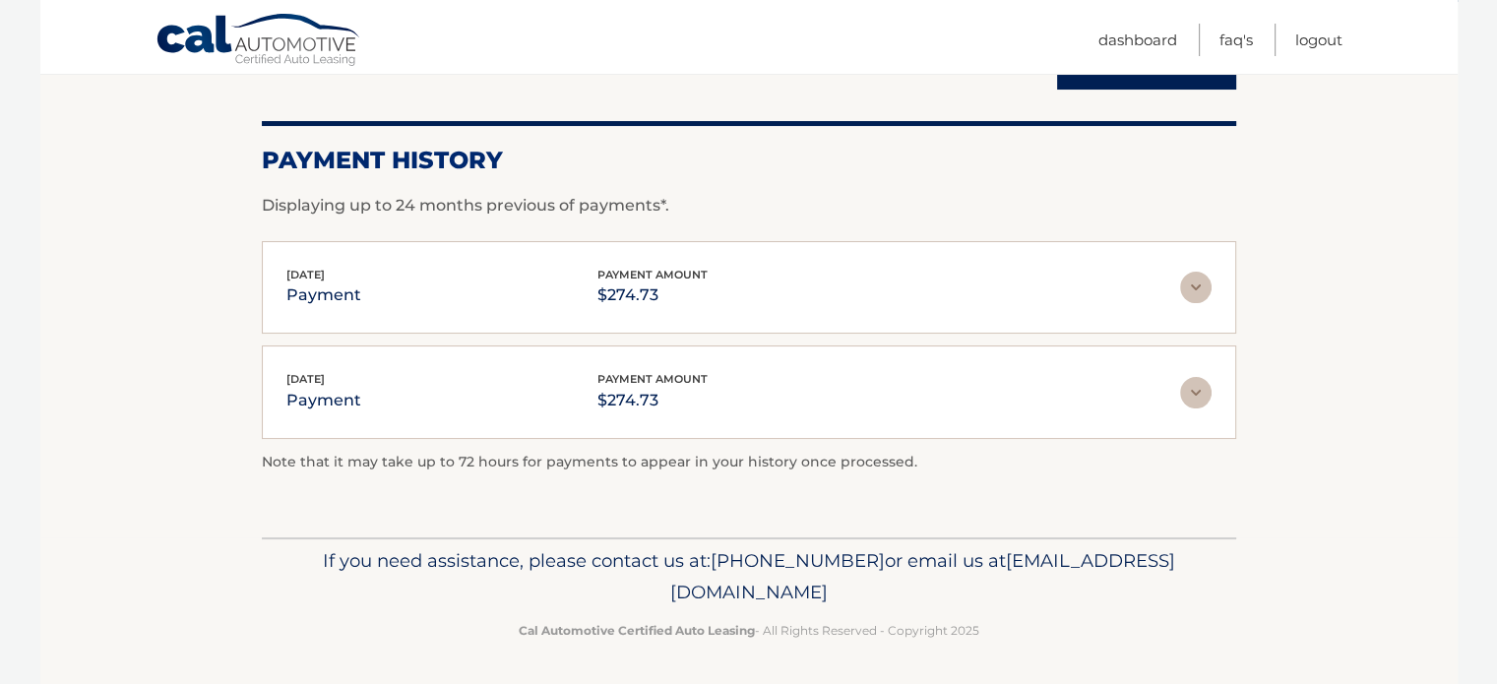
click at [1189, 297] on img at bounding box center [1195, 287] width 31 height 31
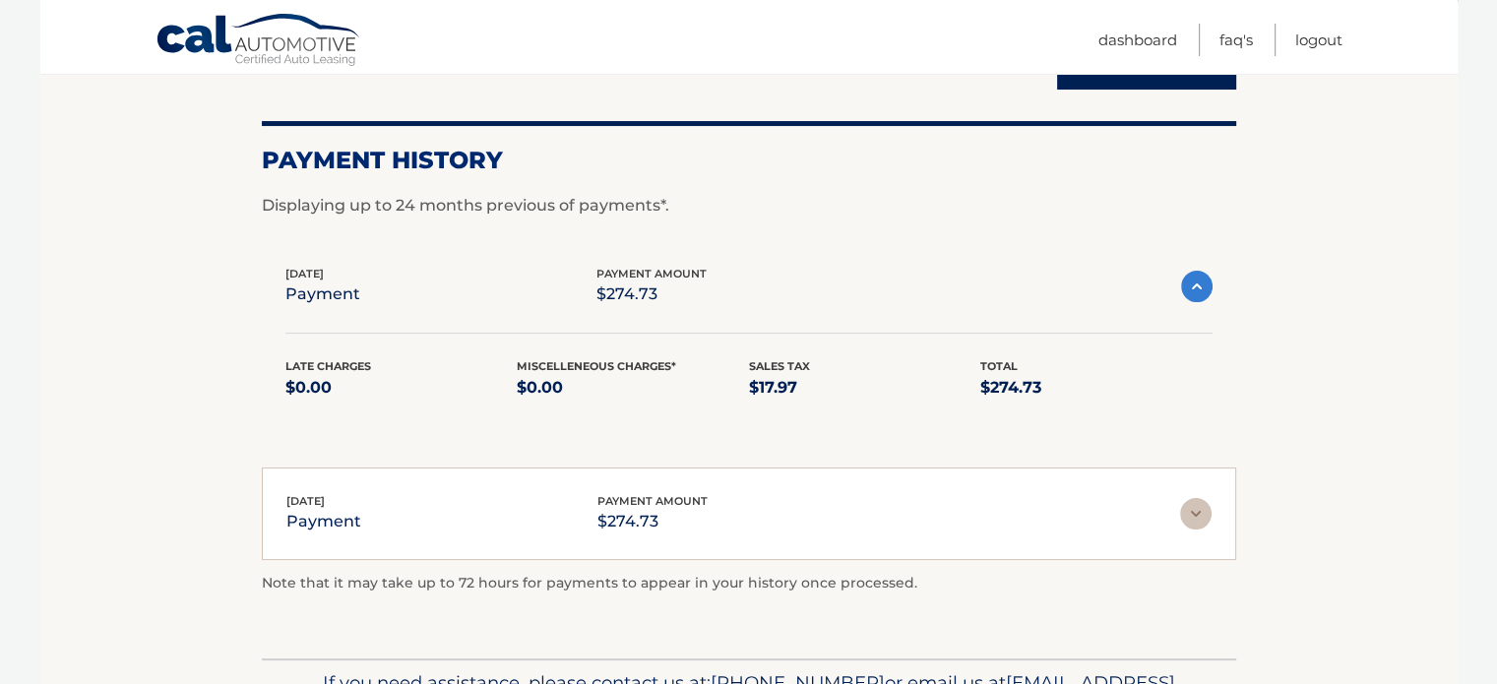
click at [1201, 511] on img at bounding box center [1195, 513] width 31 height 31
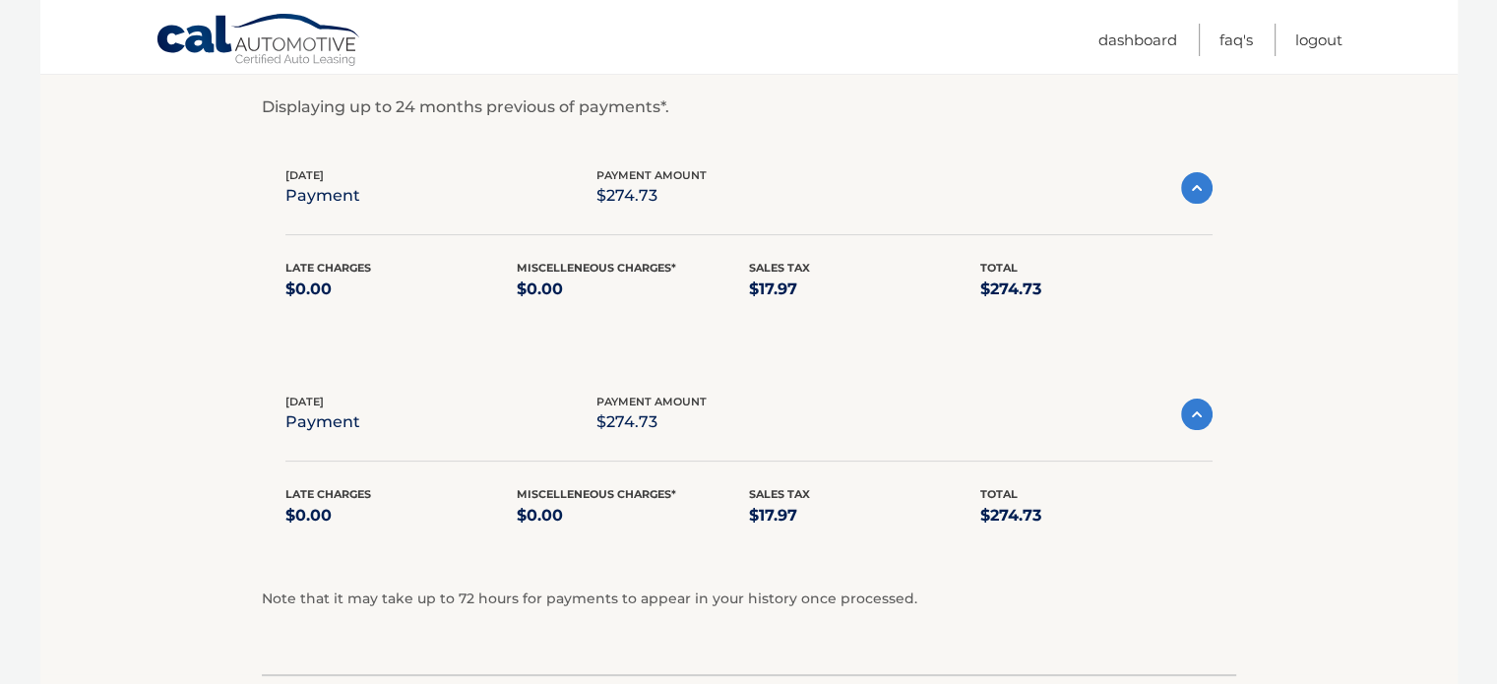
scroll to position [312, 0]
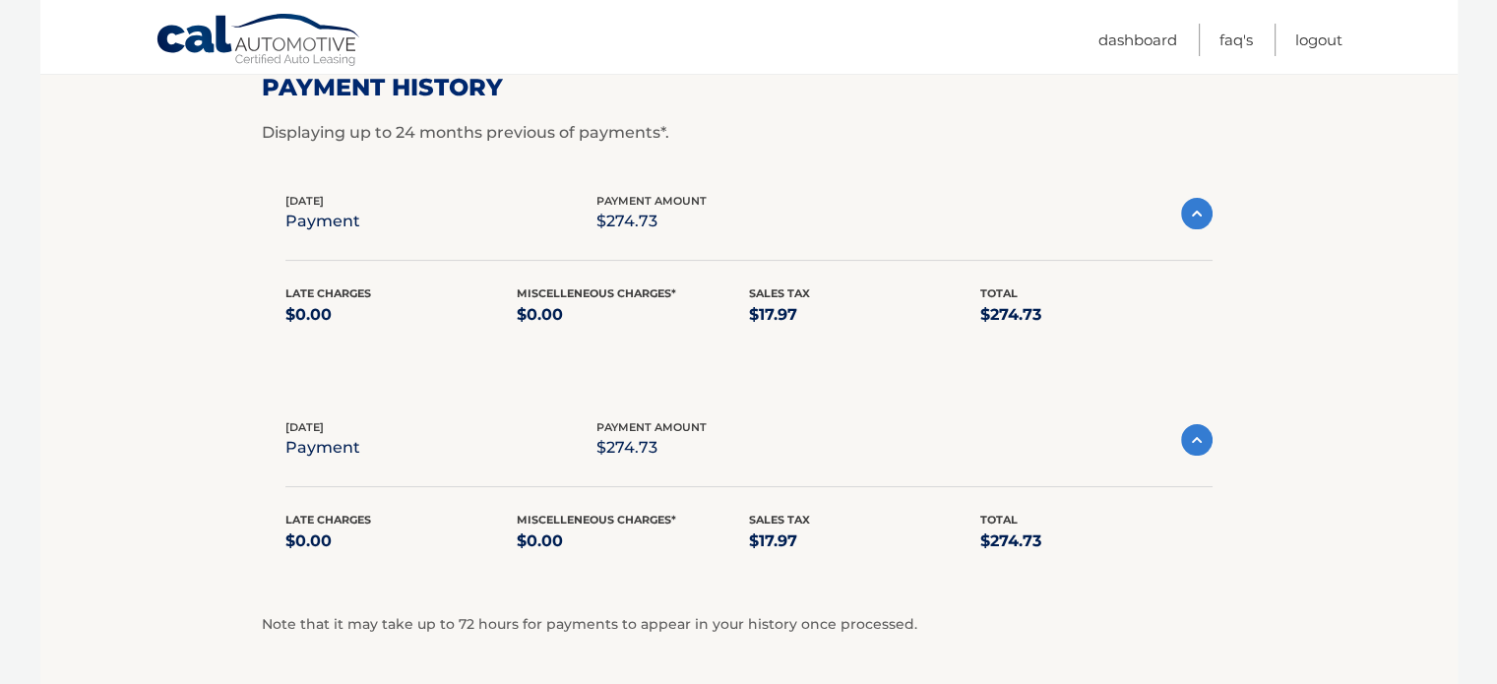
click at [1197, 216] on img at bounding box center [1196, 213] width 31 height 31
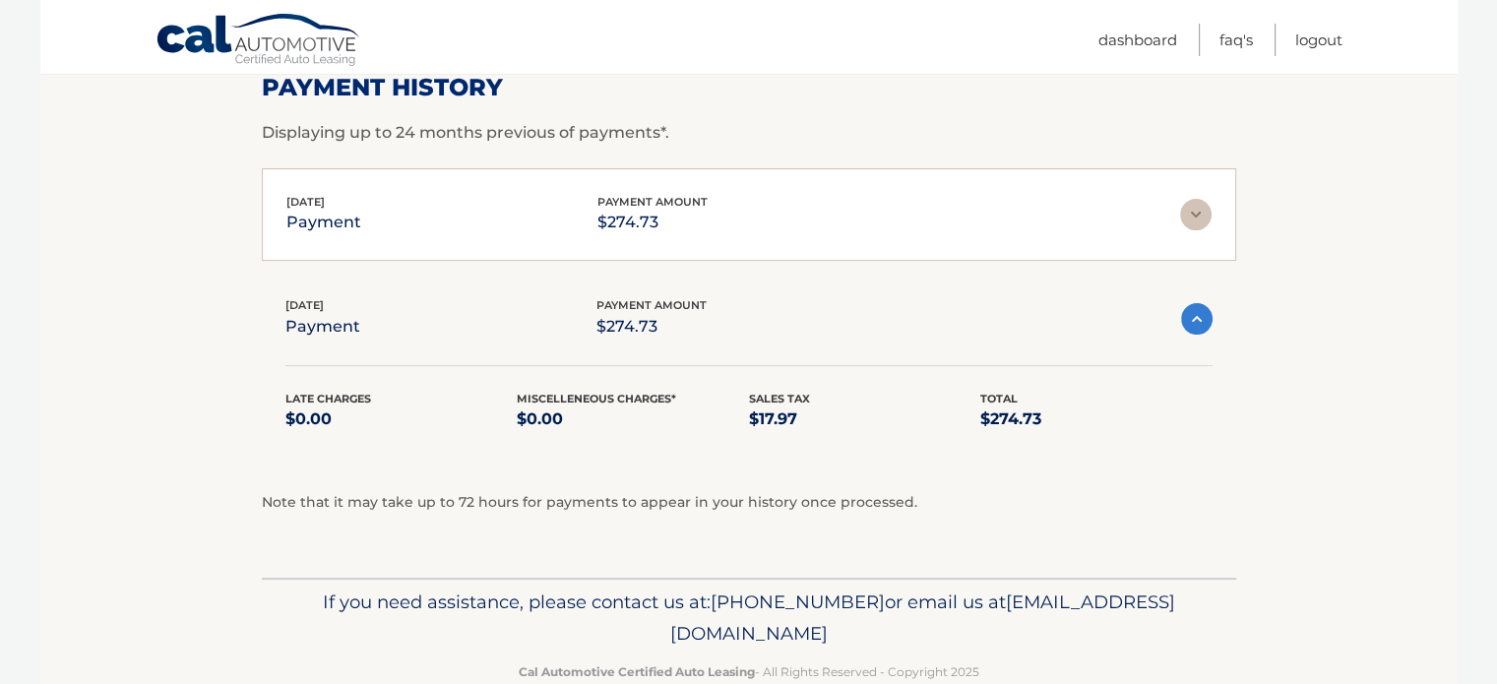
click at [1204, 309] on img at bounding box center [1196, 318] width 31 height 31
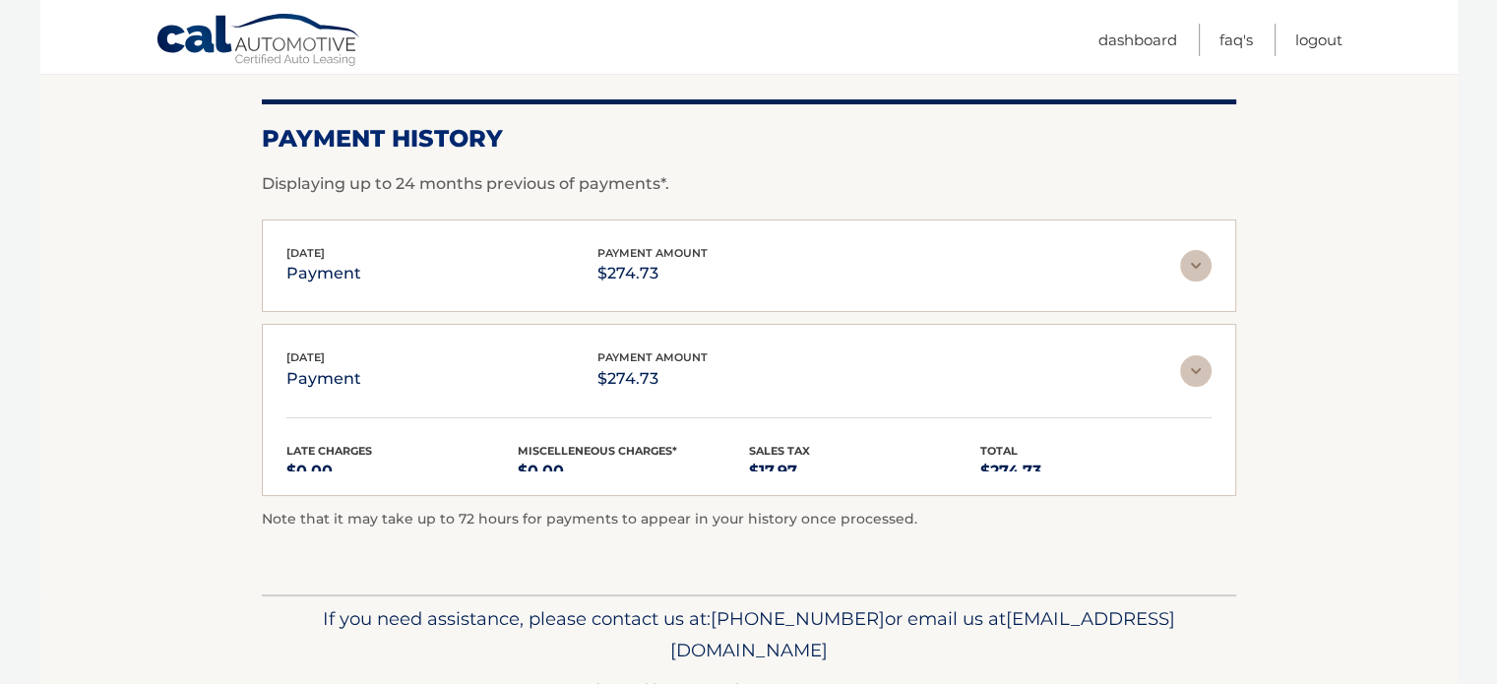
scroll to position [239, 0]
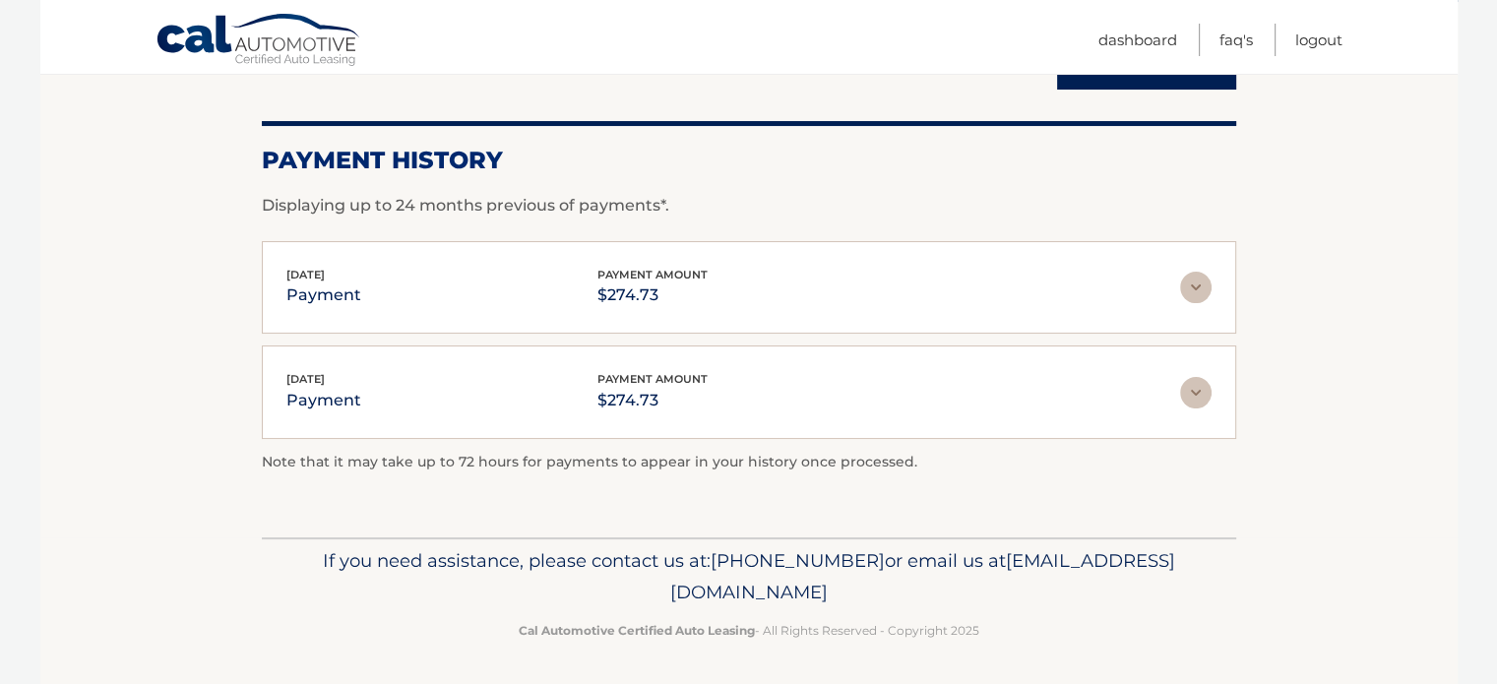
click at [279, 60] on link "Cal Automotive" at bounding box center [258, 41] width 207 height 57
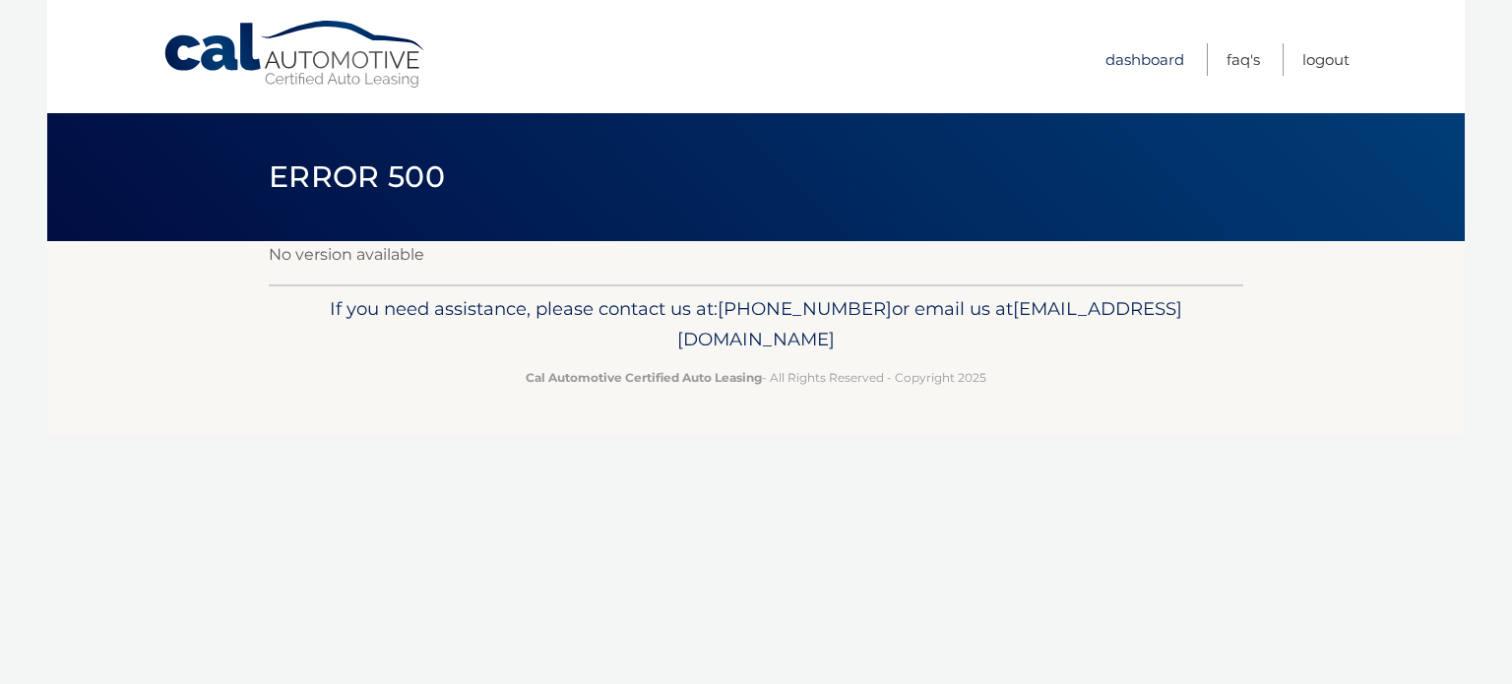
click at [1131, 47] on link "Dashboard" at bounding box center [1144, 59] width 79 height 32
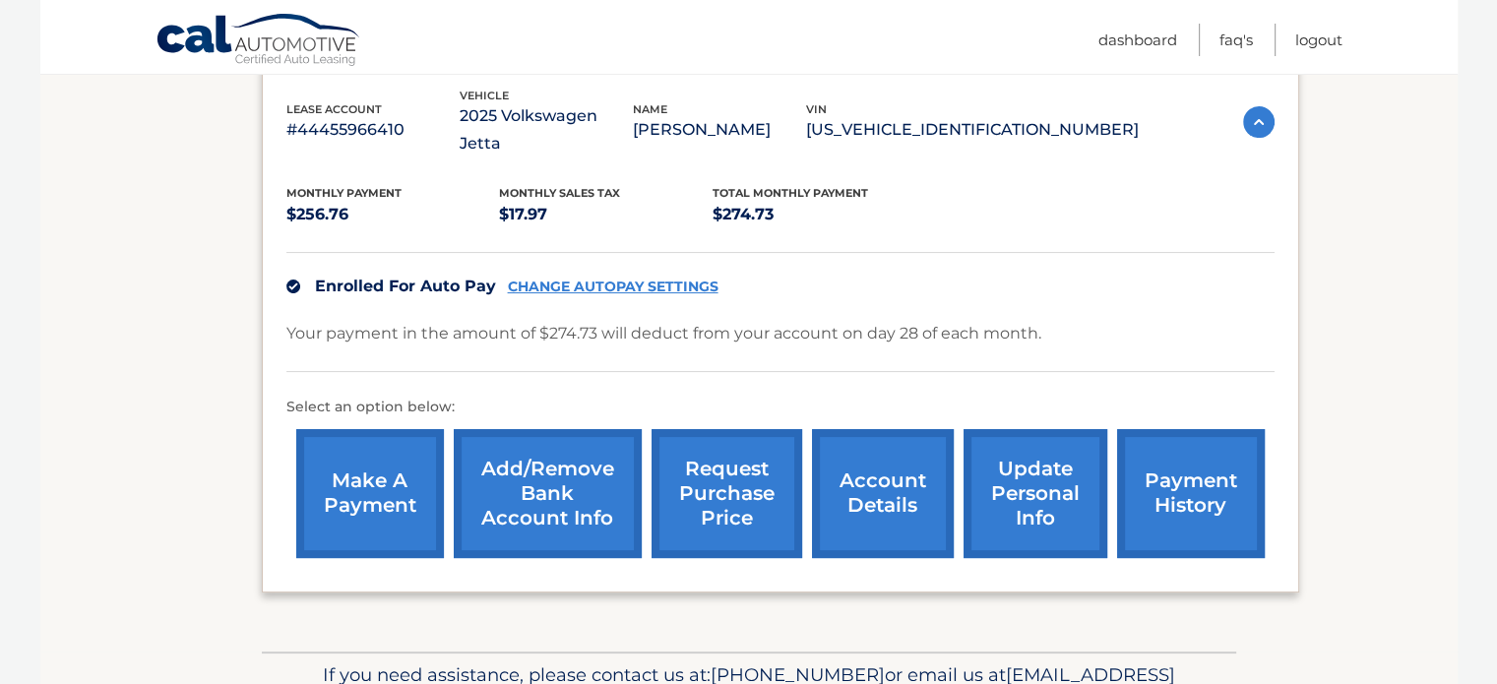
scroll to position [346, 0]
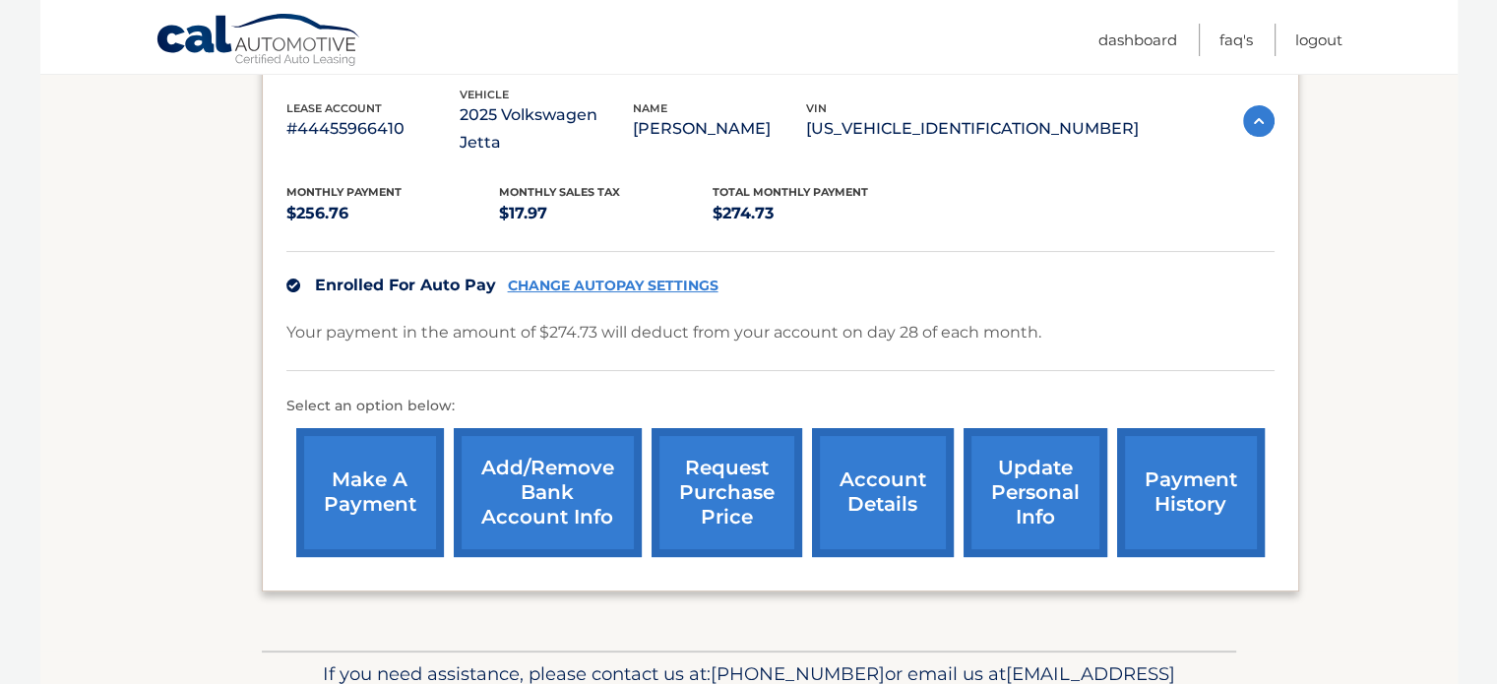
click at [862, 465] on link "account details" at bounding box center [883, 492] width 142 height 129
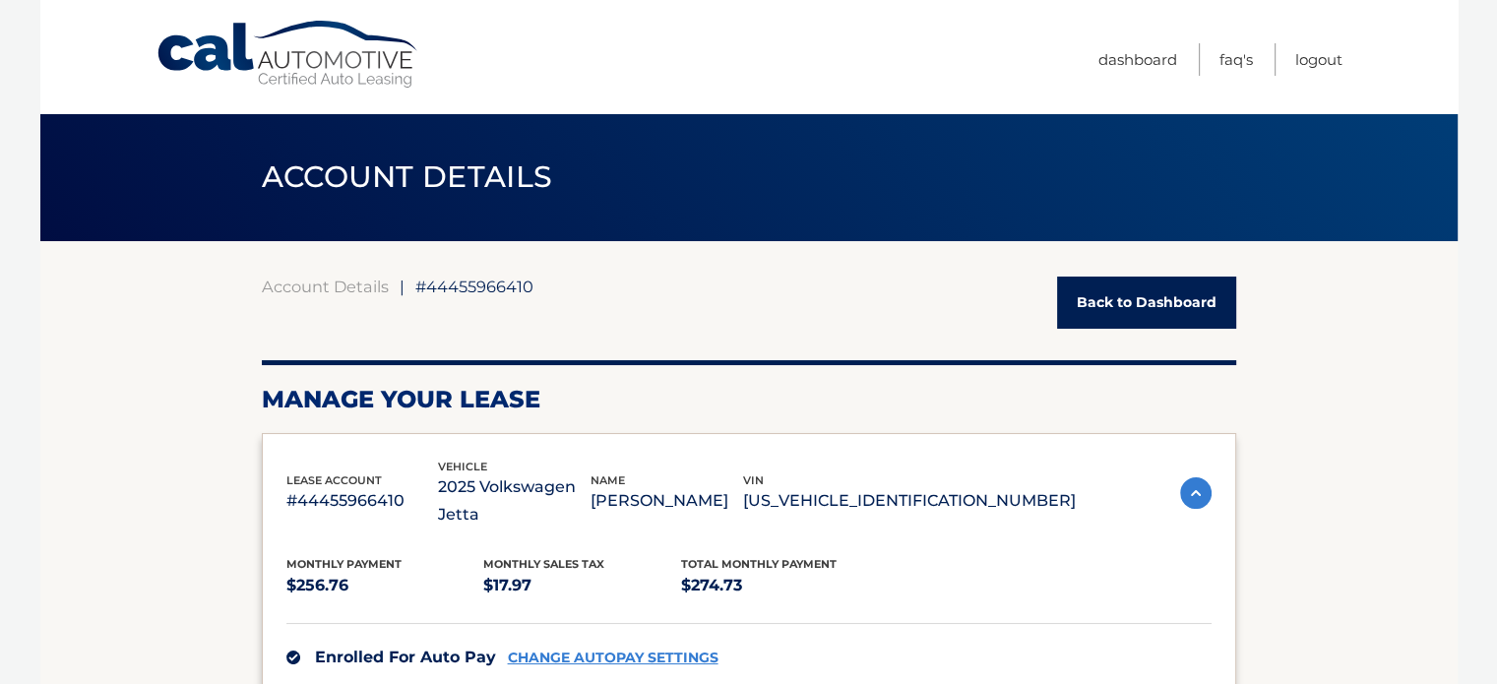
click at [1080, 309] on link "Back to Dashboard" at bounding box center [1146, 303] width 179 height 52
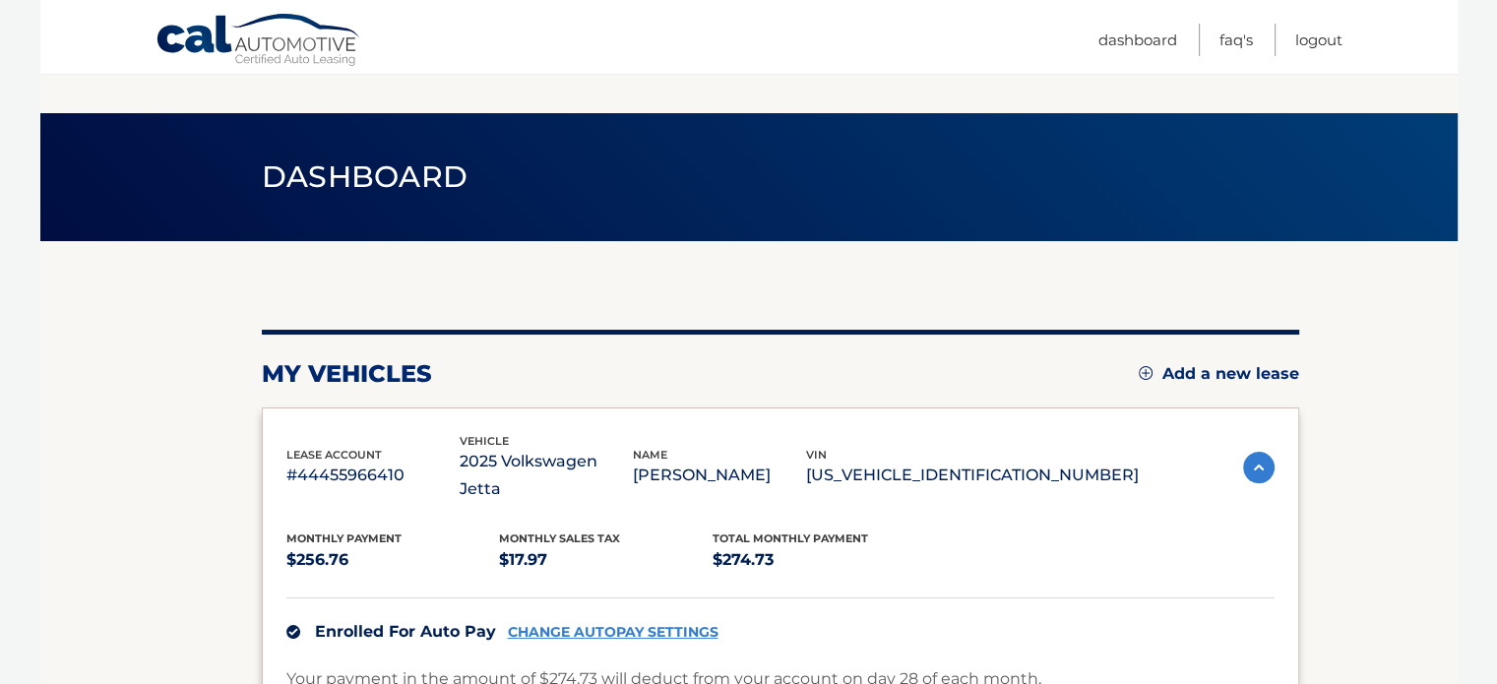
scroll to position [370, 0]
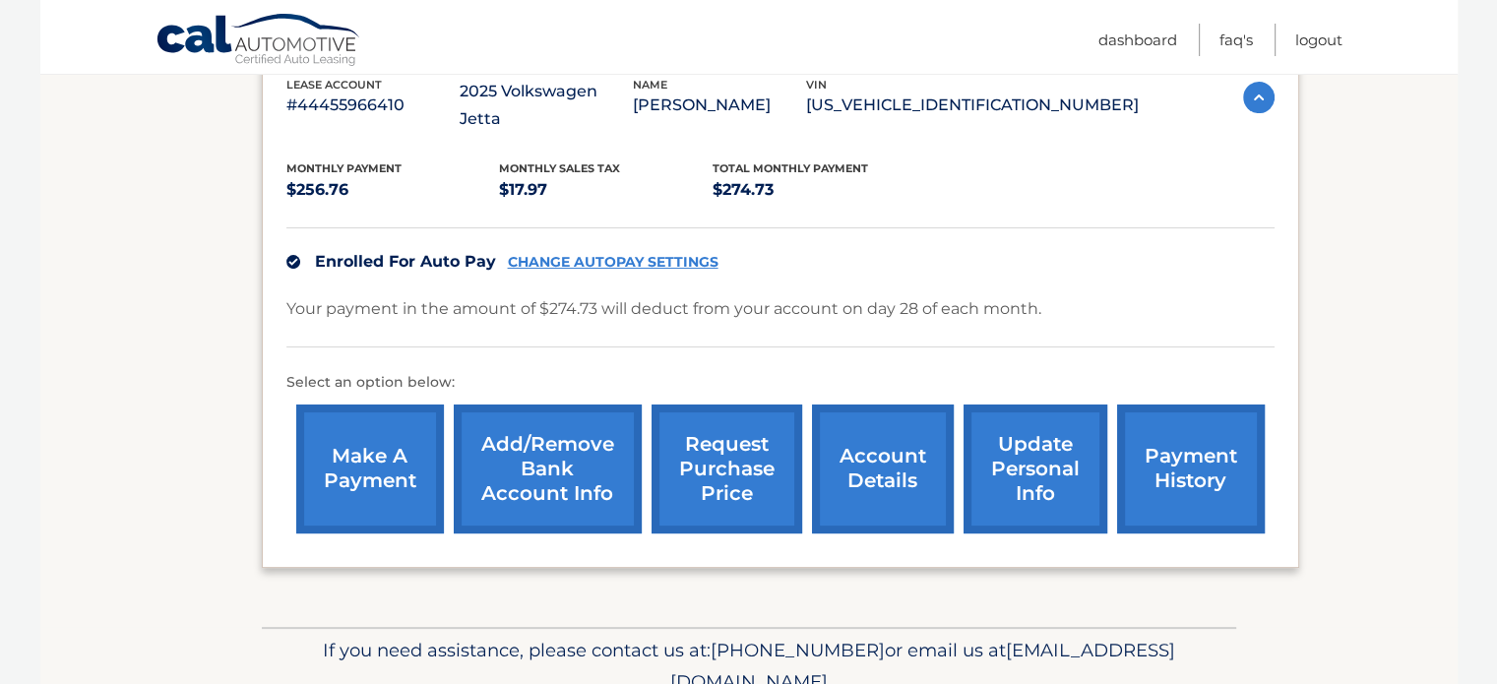
click at [886, 450] on link "account details" at bounding box center [883, 468] width 142 height 129
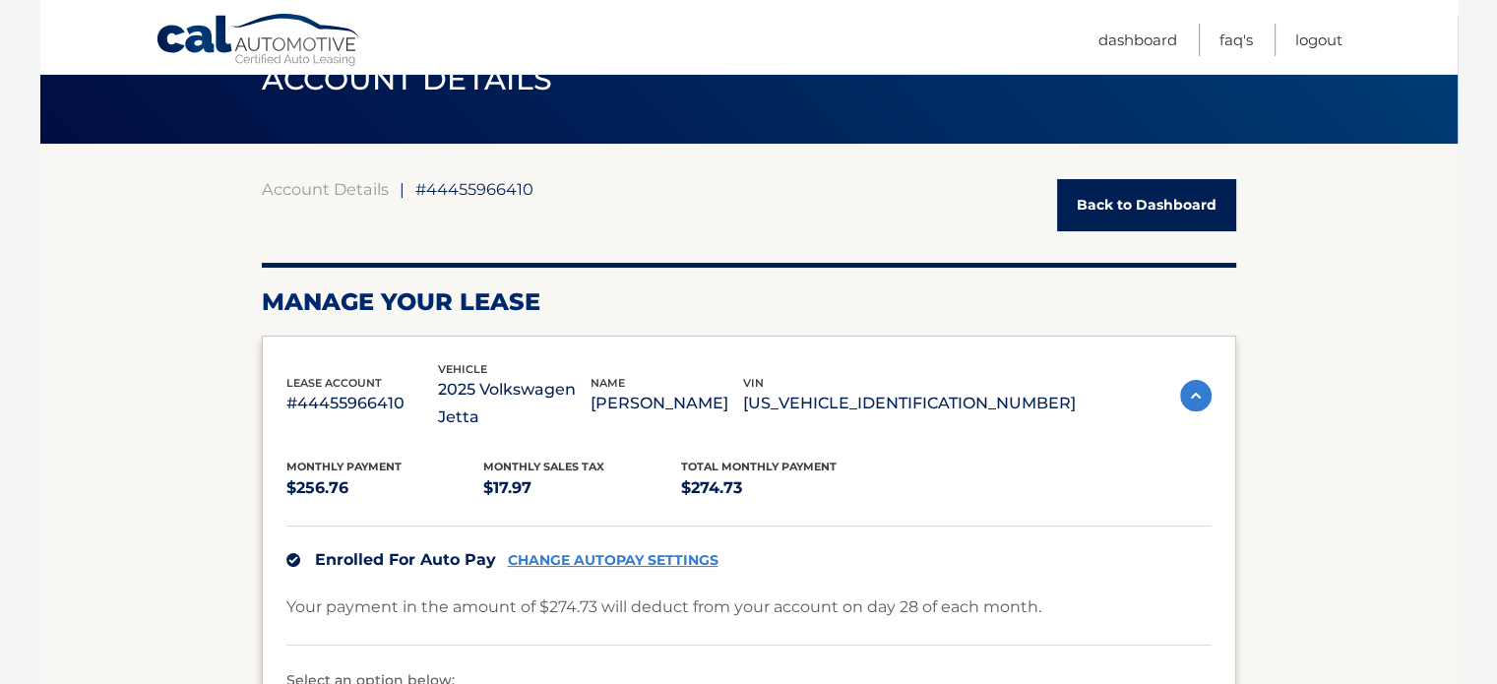
scroll to position [98, 0]
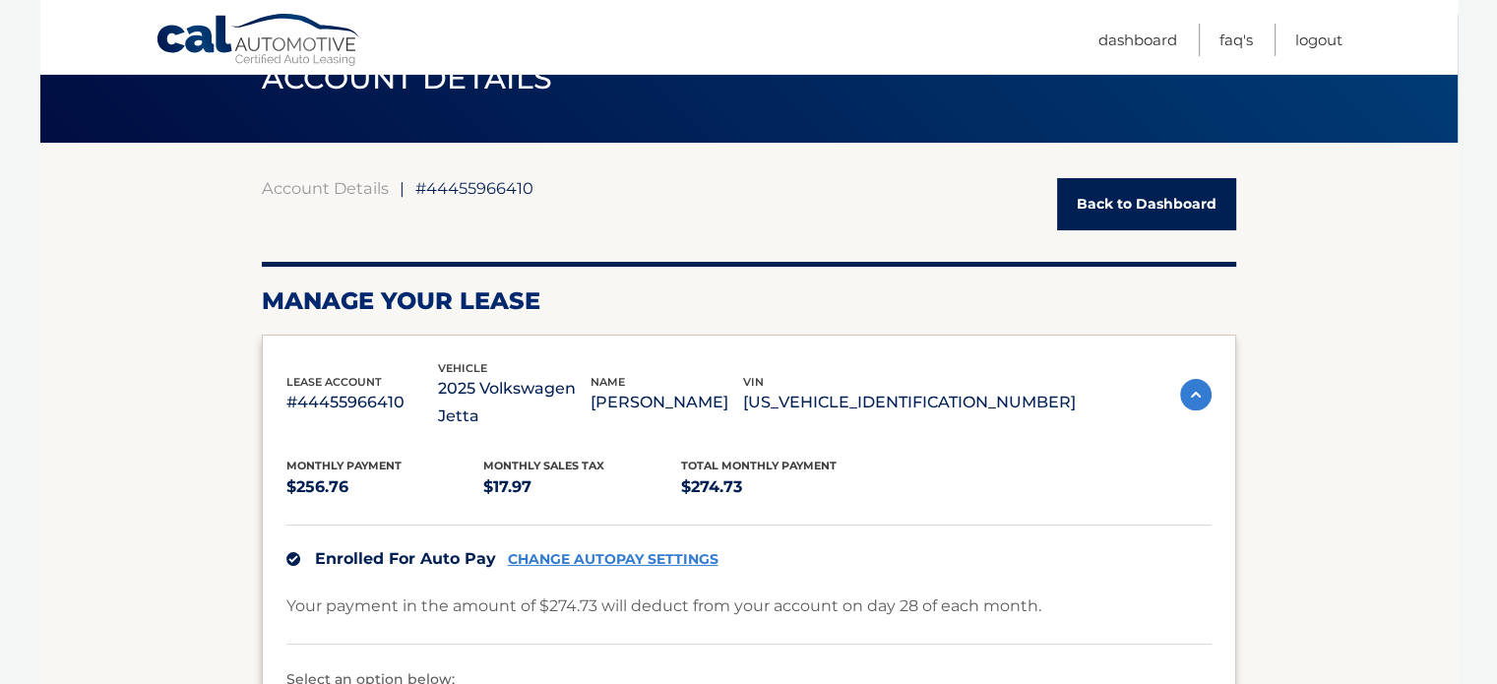
click at [632, 551] on link "CHANGE AUTOPAY SETTINGS" at bounding box center [613, 559] width 211 height 17
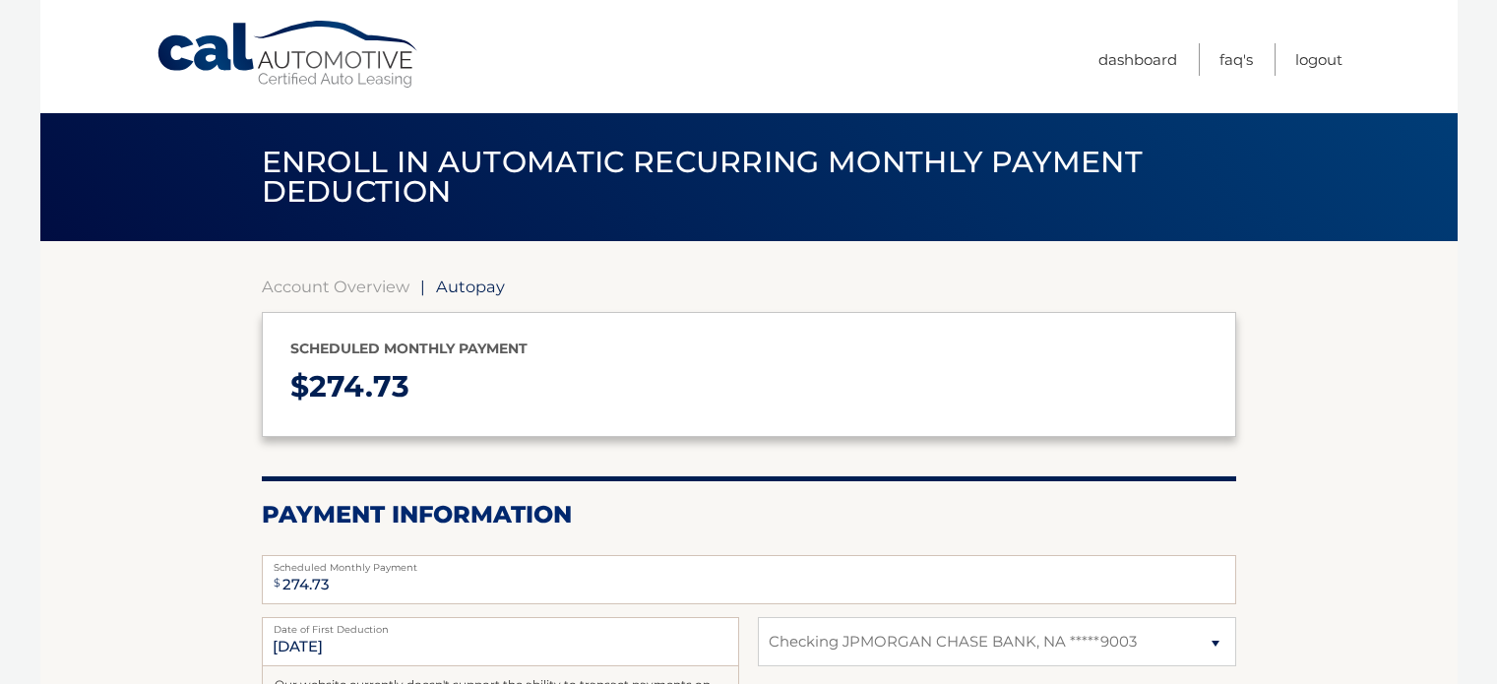
select select "YzJhNjlmYzEtMWY1OS00M2Q1LThlMWYtYmE4MThkMDBiY2Y4"
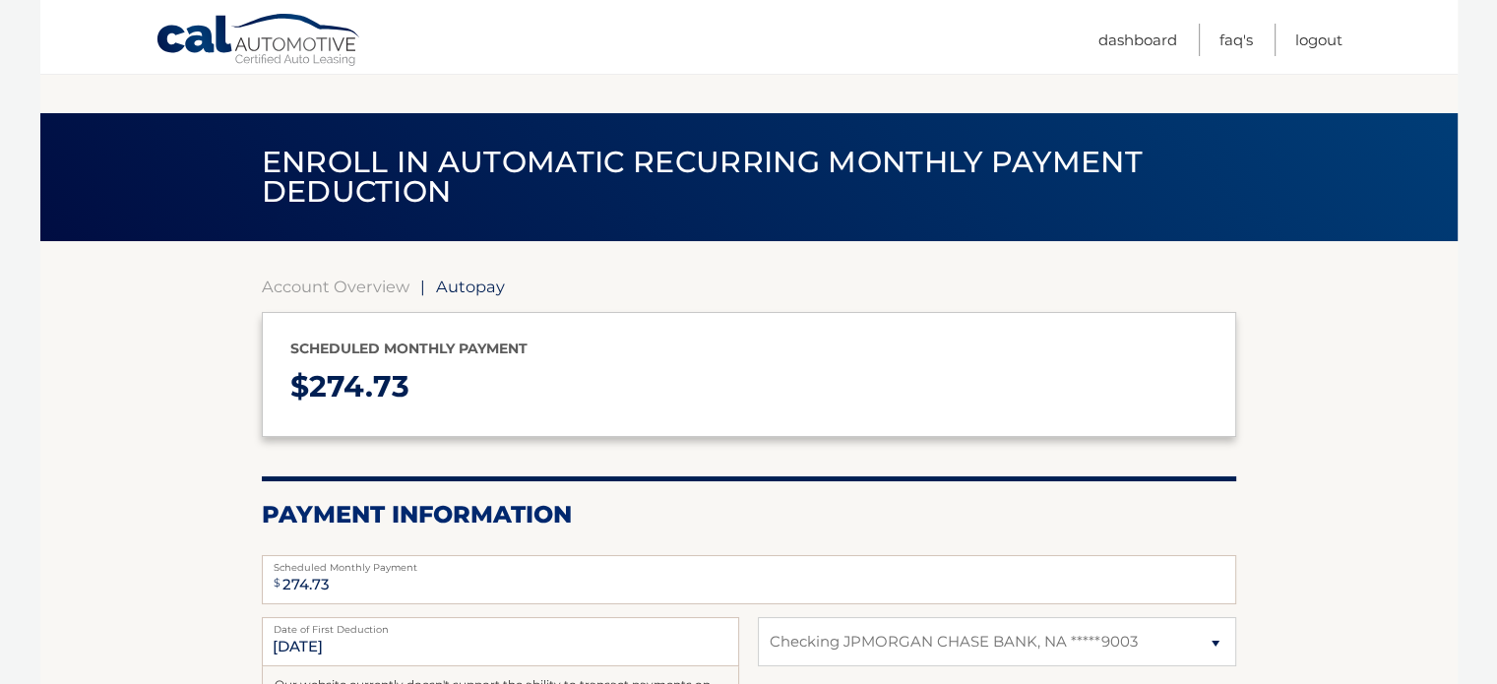
scroll to position [232, 0]
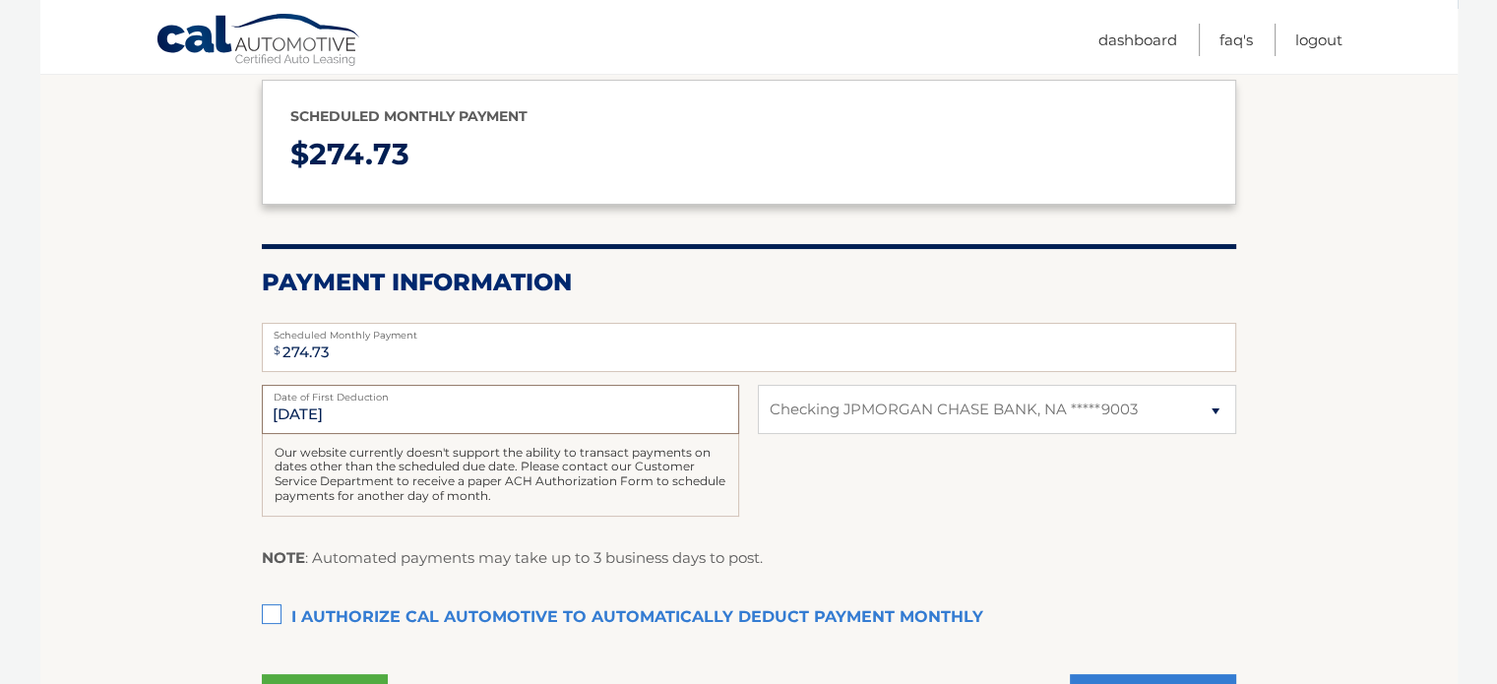
click at [303, 409] on input "[DATE]" at bounding box center [500, 409] width 477 height 49
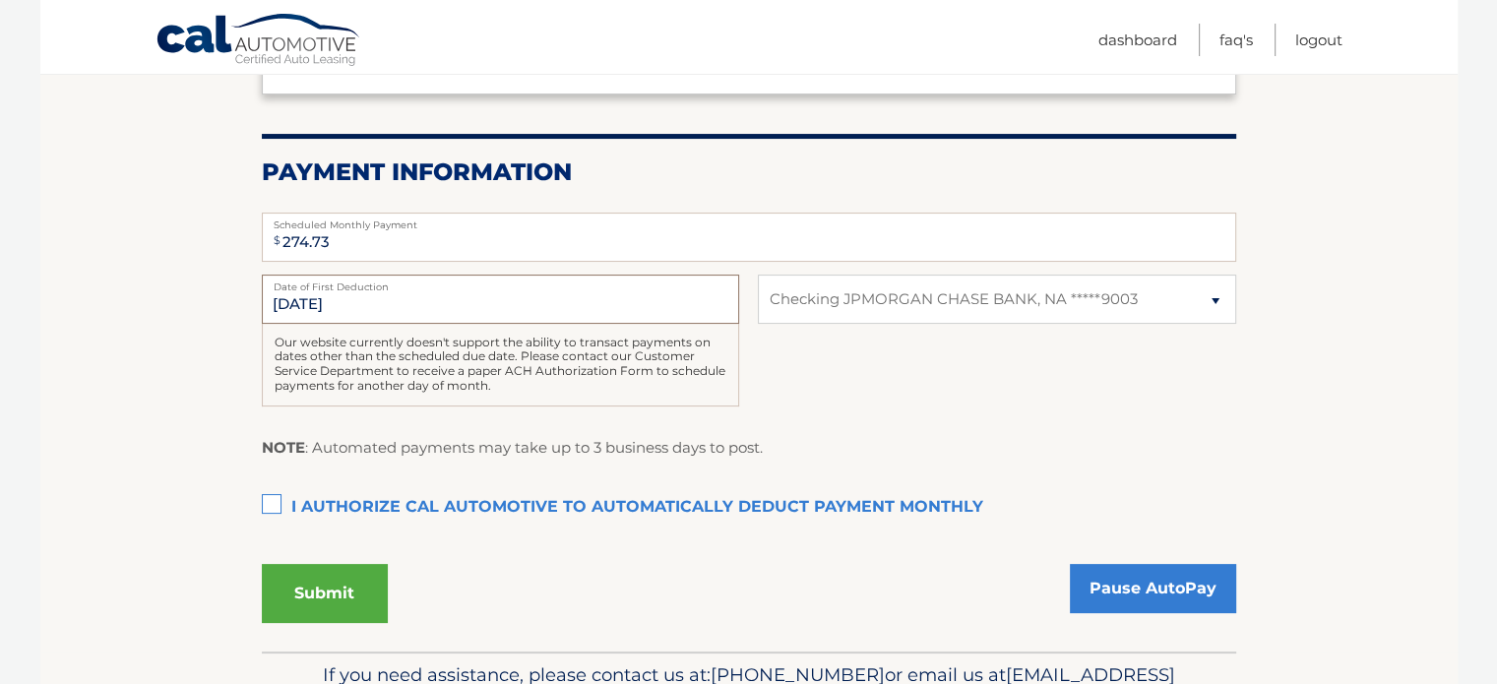
scroll to position [342, 0]
click at [303, 299] on input "[DATE]" at bounding box center [500, 299] width 477 height 49
click at [301, 302] on input "8/28/2025" at bounding box center [500, 299] width 477 height 49
click at [323, 302] on input "[DATE]" at bounding box center [500, 299] width 477 height 49
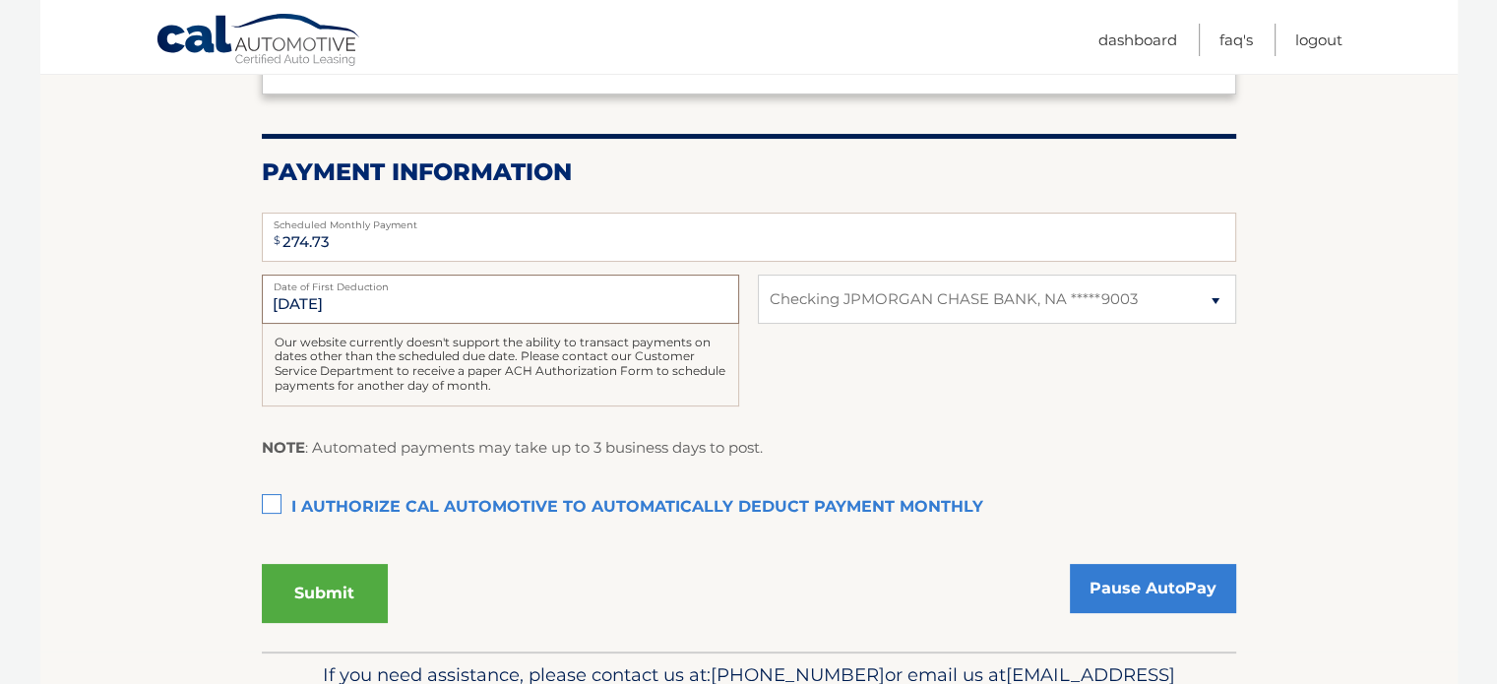
click at [323, 302] on input "[DATE]" at bounding box center [500, 299] width 477 height 49
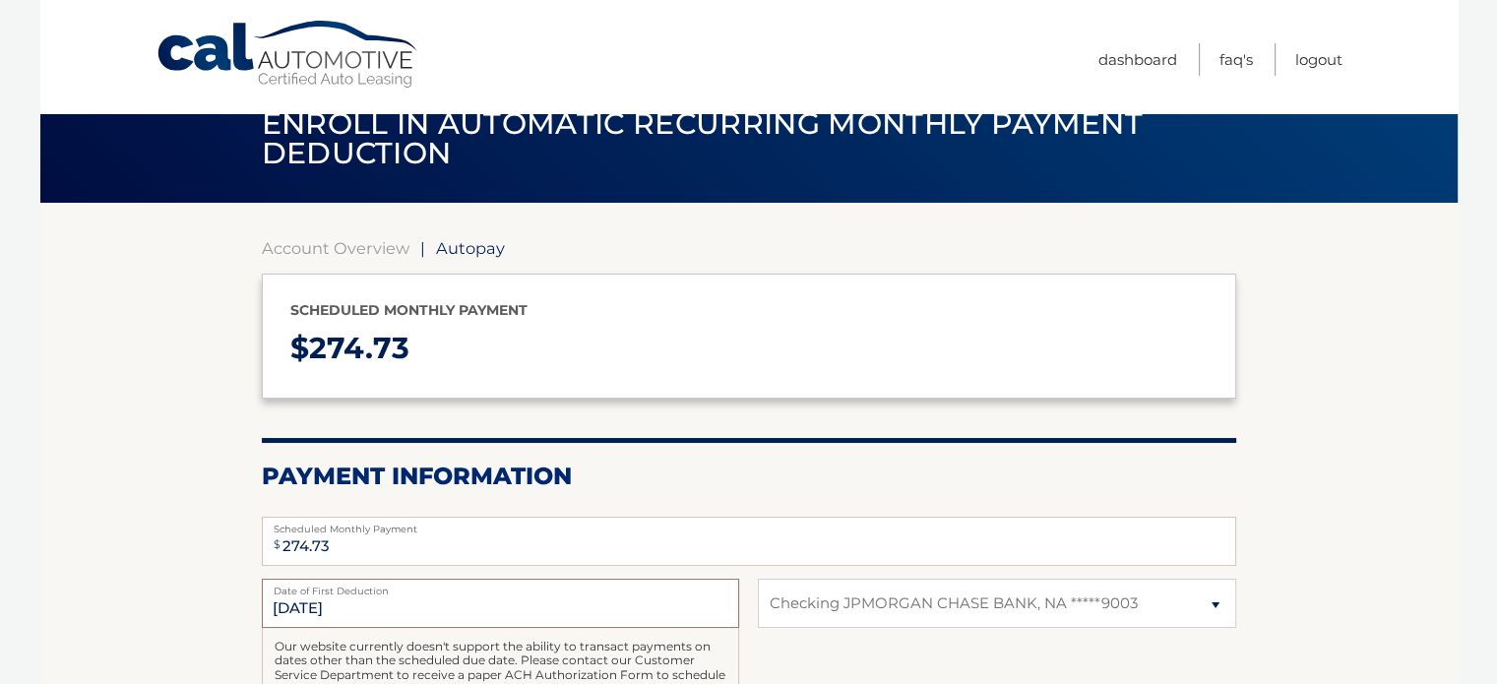
scroll to position [35, 0]
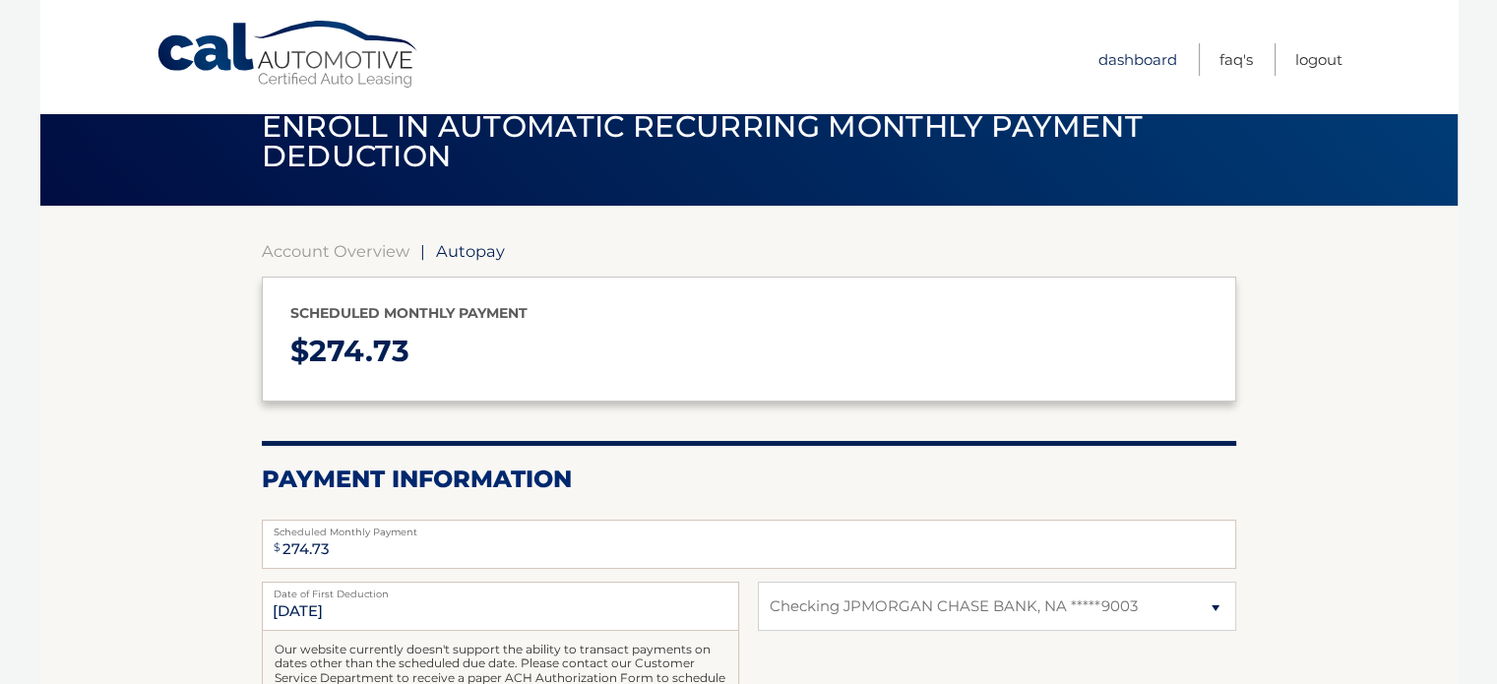
click at [1106, 62] on link "Dashboard" at bounding box center [1137, 59] width 79 height 32
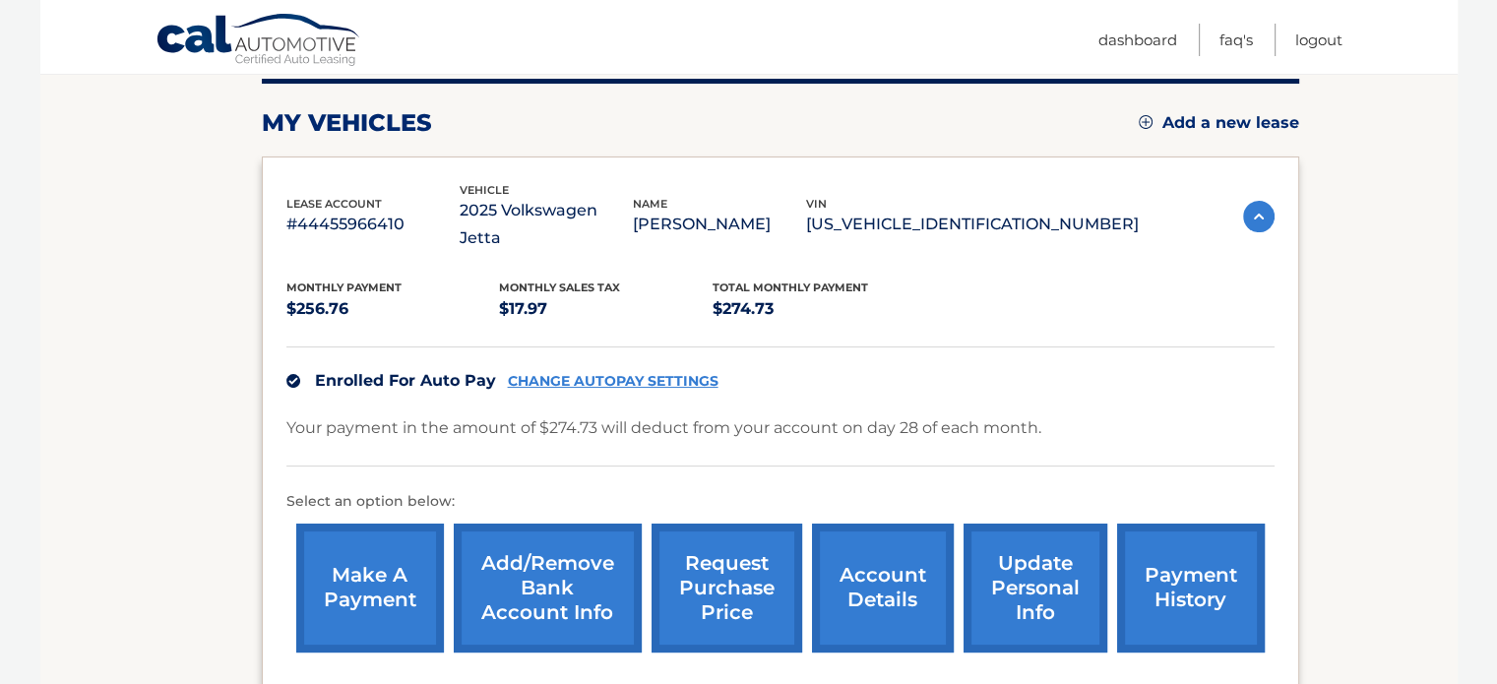
scroll to position [252, 0]
click at [578, 540] on link "Add/Remove bank account info" at bounding box center [548, 587] width 188 height 129
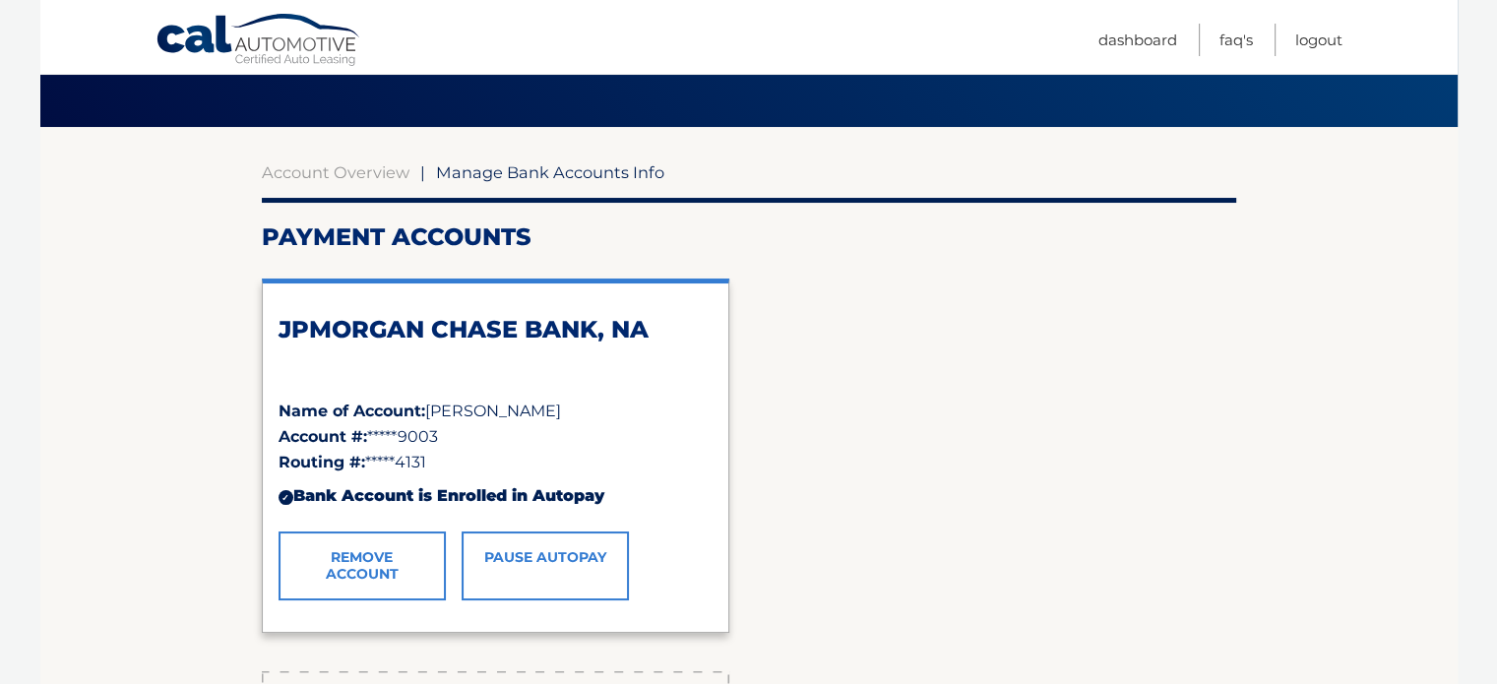
scroll to position [113, 0]
